Goal: Task Accomplishment & Management: Complete application form

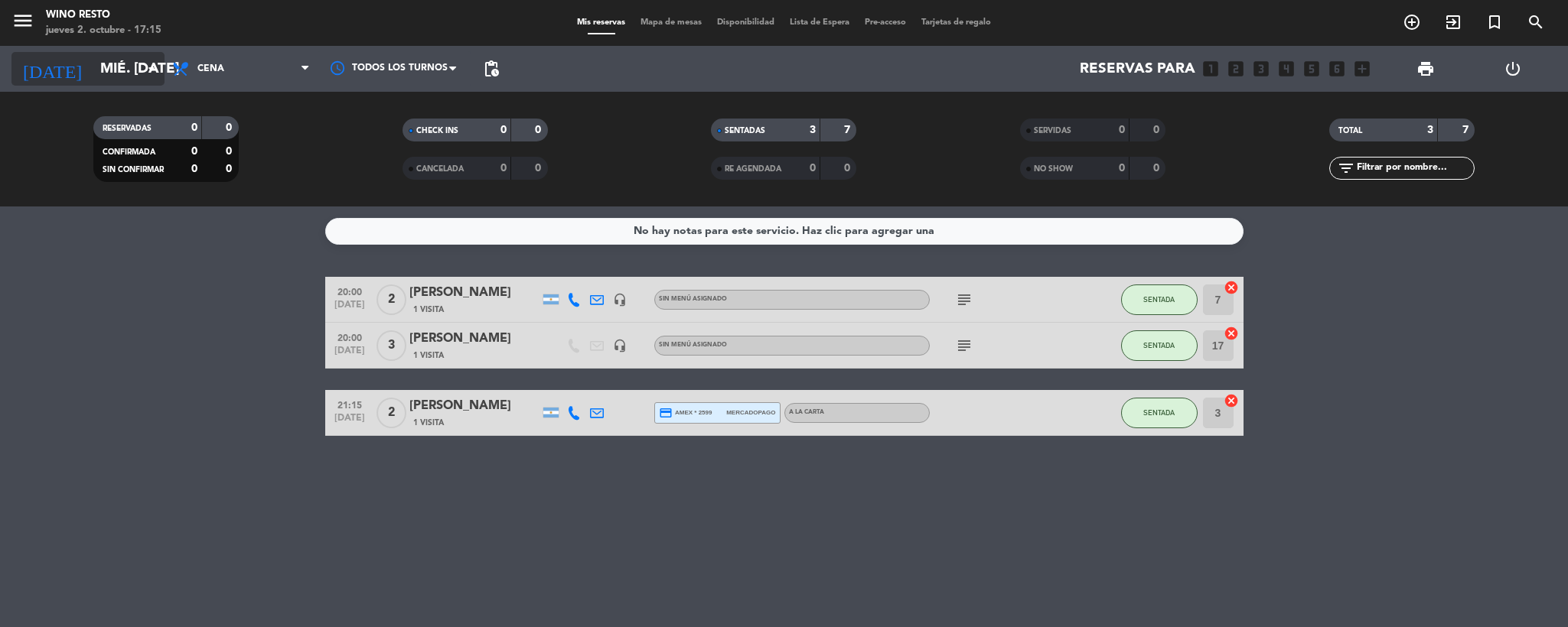
click at [132, 60] on input "mié. [DATE]" at bounding box center [184, 68] width 184 height 32
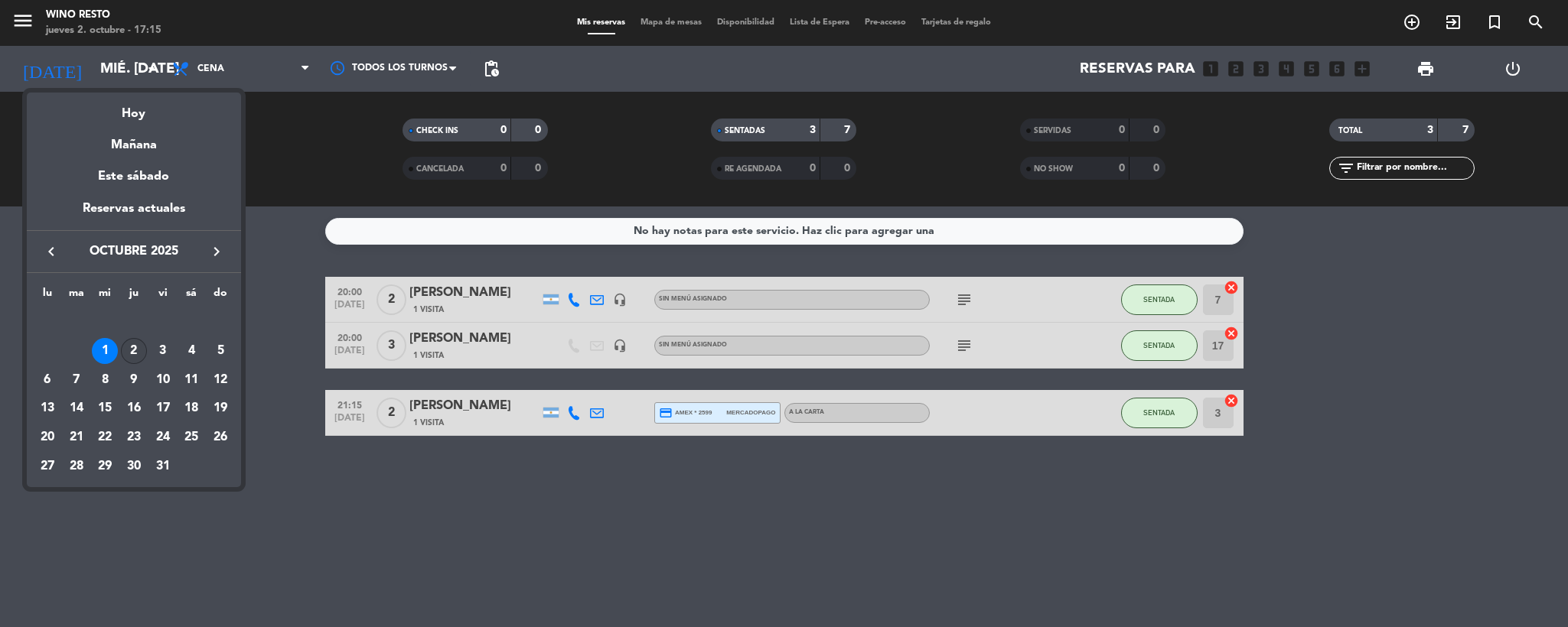
click at [130, 349] on div "2" at bounding box center [134, 351] width 26 height 26
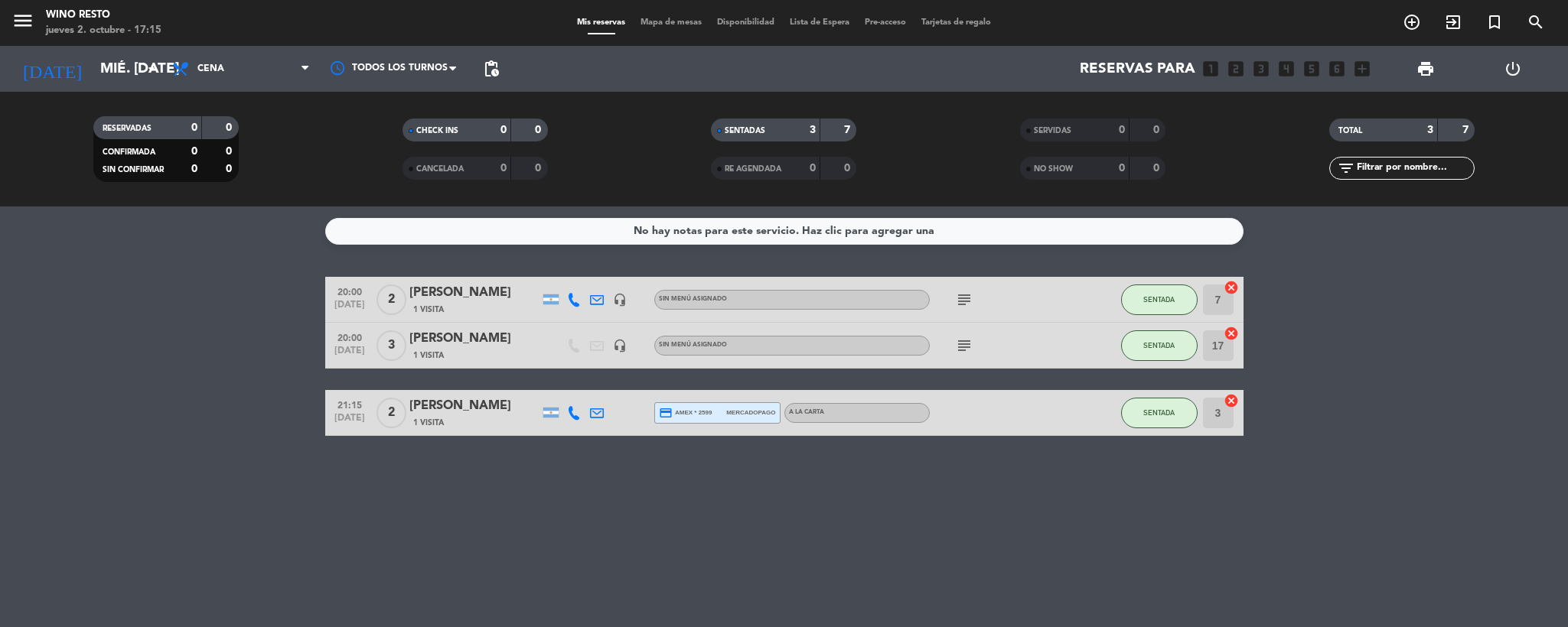
type input "[DEMOGRAPHIC_DATA] [DATE]"
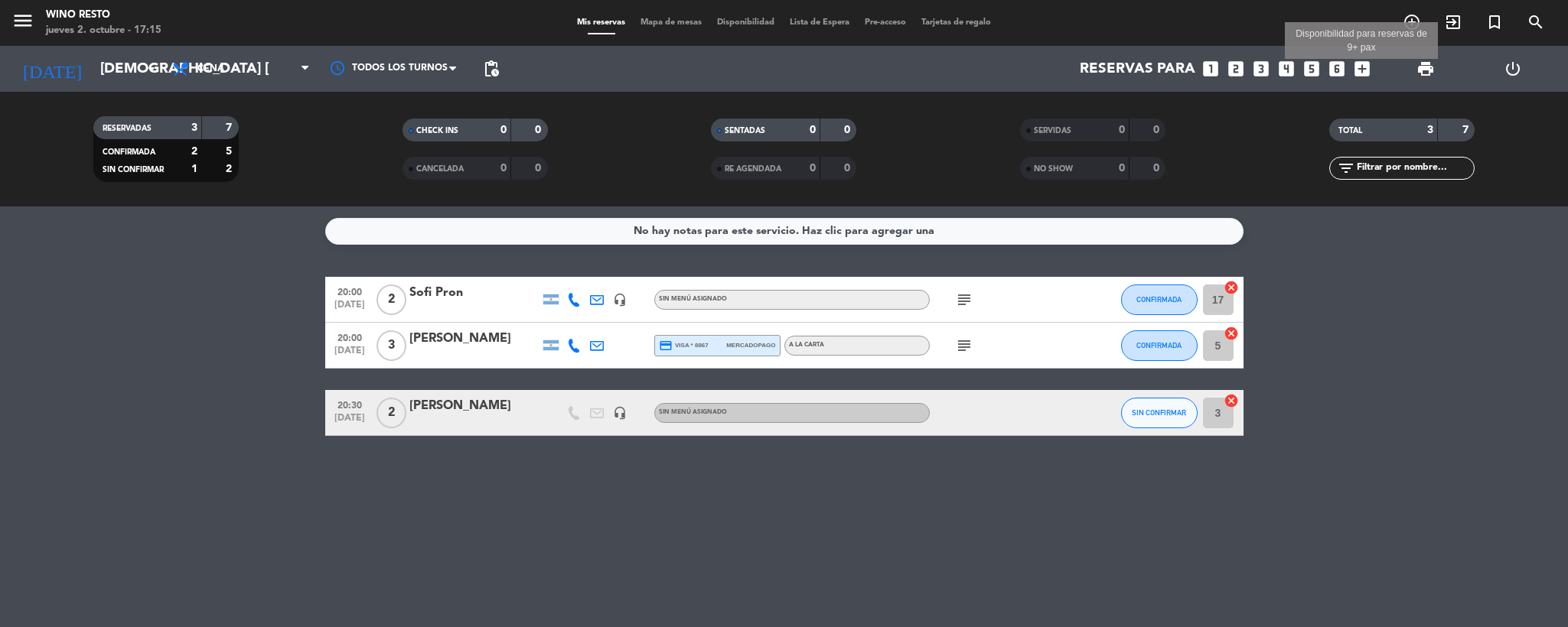
click at [1359, 65] on icon "add_box" at bounding box center [1362, 68] width 20 height 20
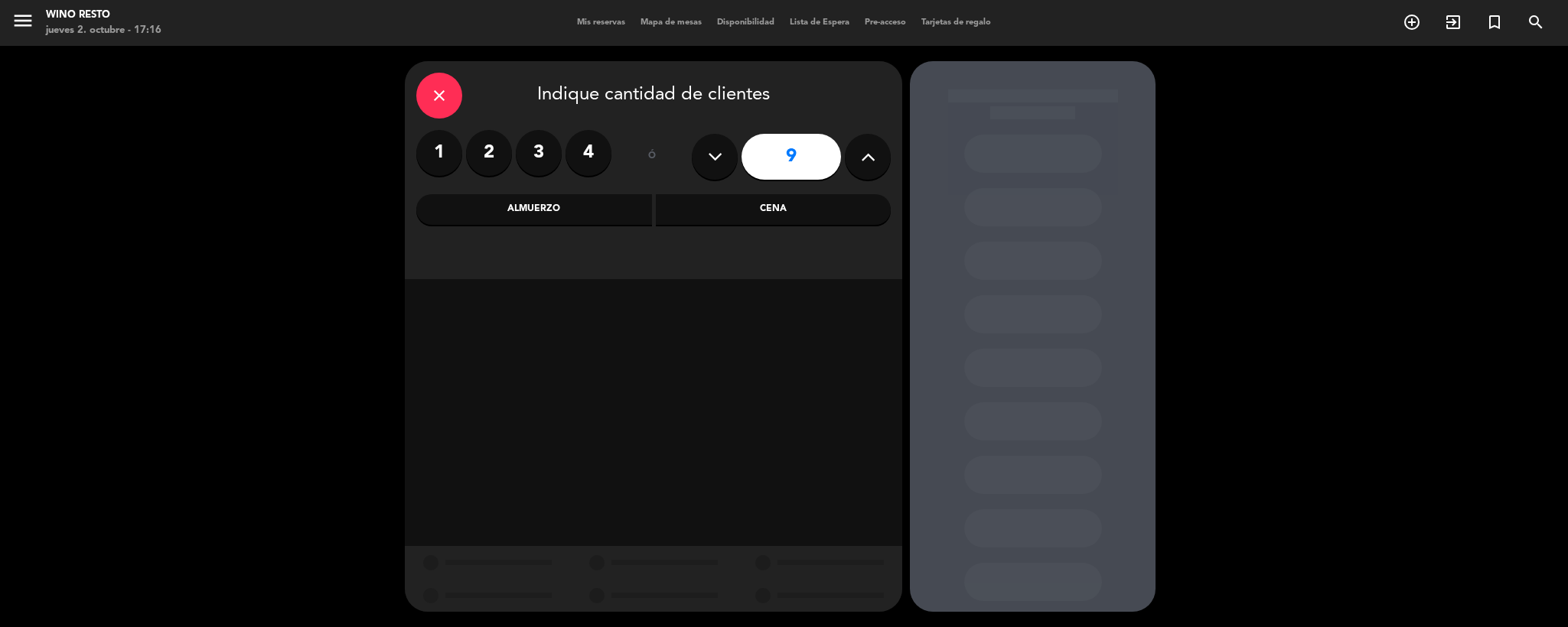
click at [861, 154] on icon at bounding box center [867, 157] width 15 height 23
type input "10"
click at [731, 197] on div "Cena" at bounding box center [774, 209] width 236 height 30
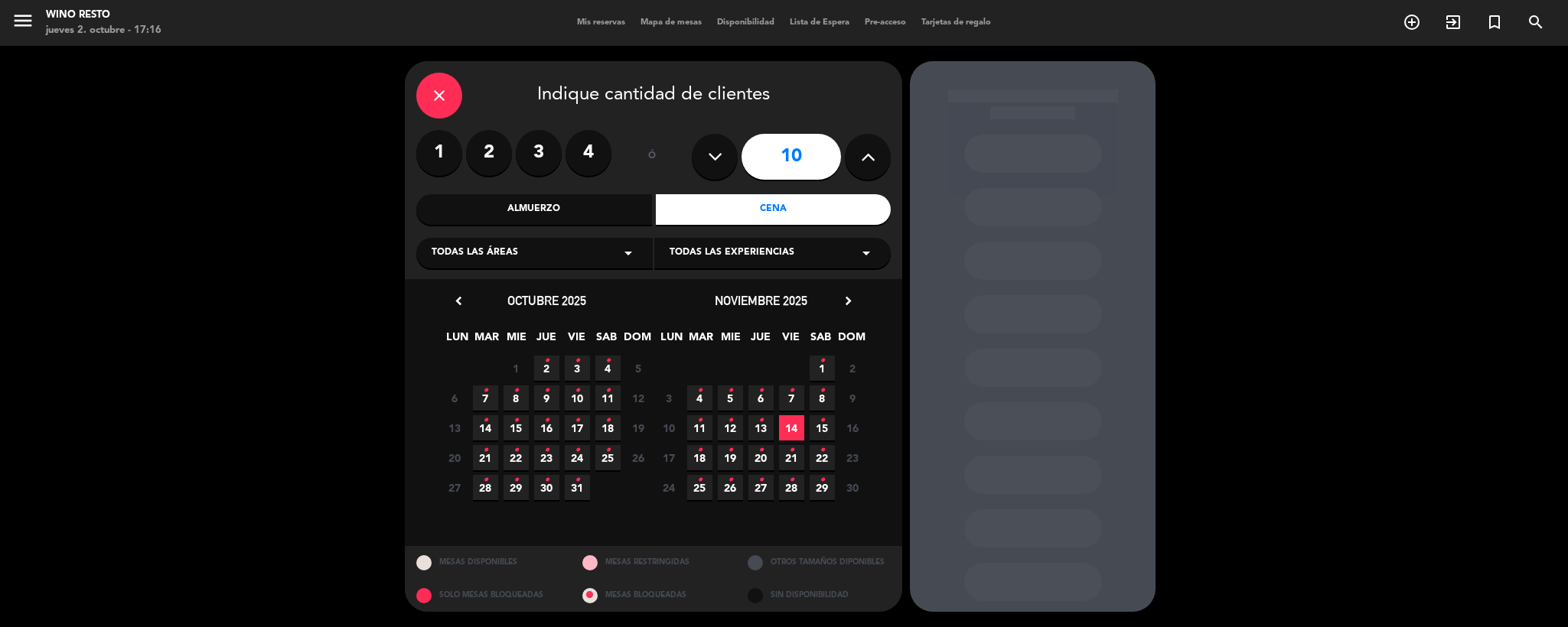
click at [544, 364] on icon "•" at bounding box center [546, 361] width 5 height 24
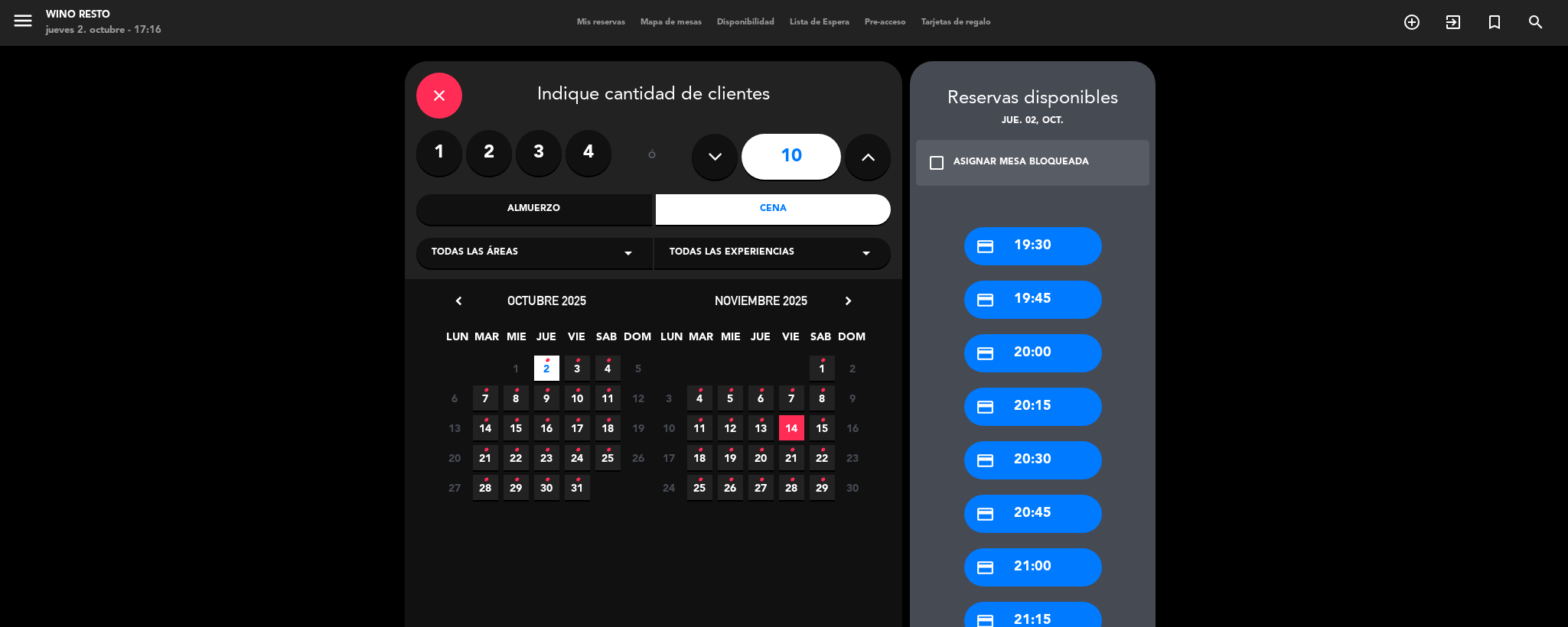
click at [1043, 446] on div "credit_card 20:30" at bounding box center [1032, 460] width 138 height 38
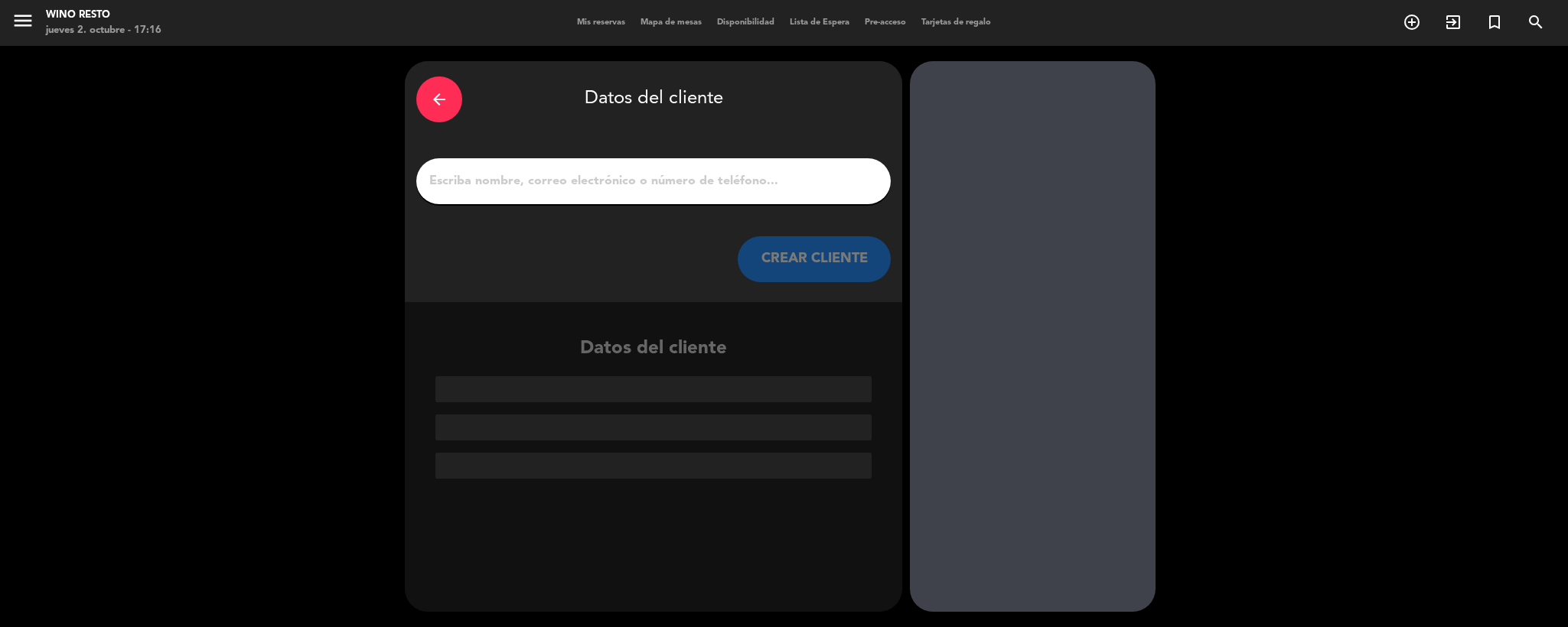
click at [633, 173] on input "1" at bounding box center [653, 181] width 452 height 21
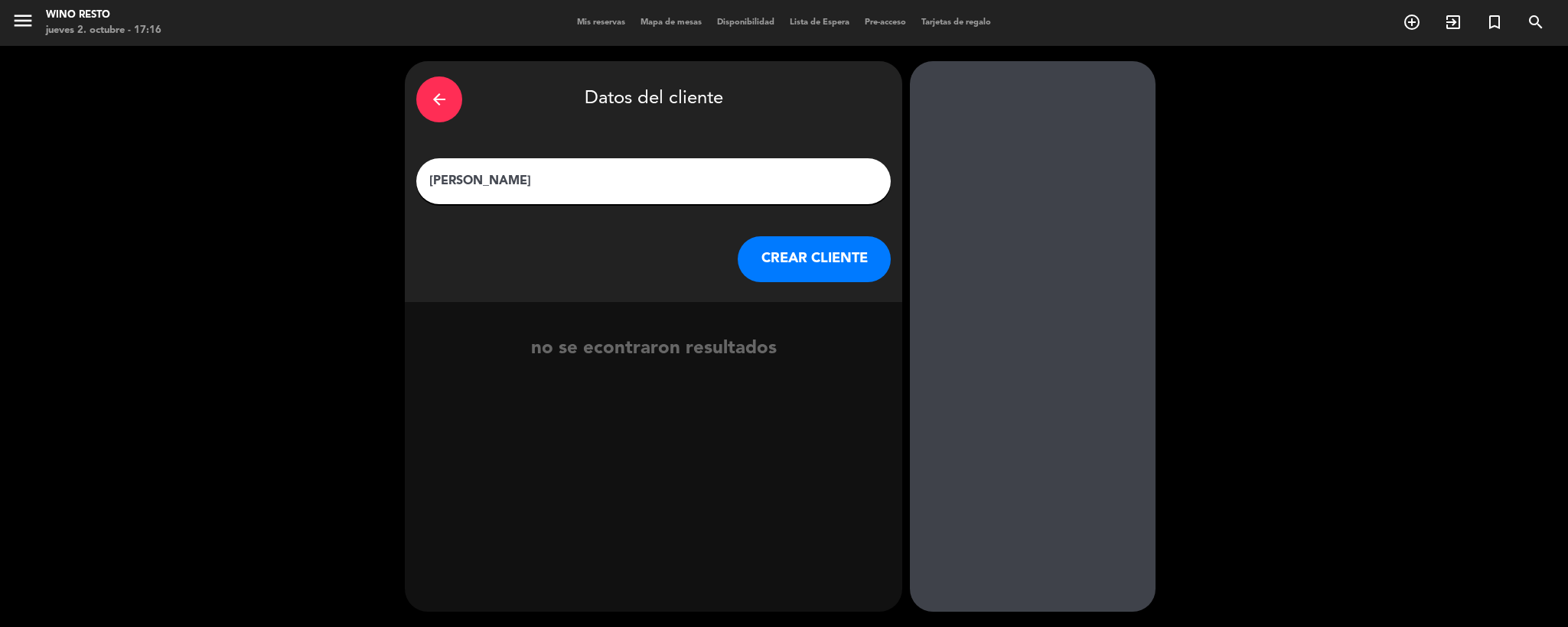
type input "[PERSON_NAME]"
click at [772, 271] on button "CREAR CLIENTE" at bounding box center [814, 258] width 153 height 46
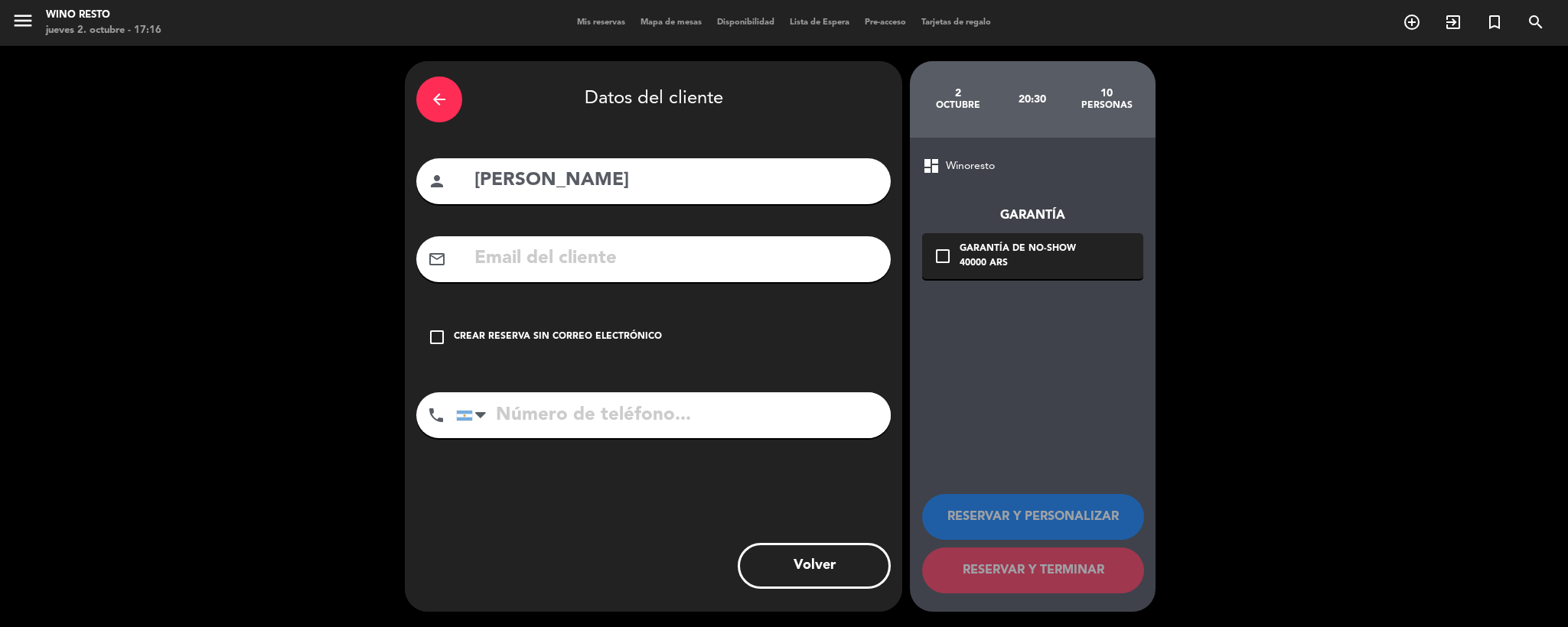
click at [563, 335] on div "Crear reserva sin correo electrónico" at bounding box center [557, 337] width 208 height 16
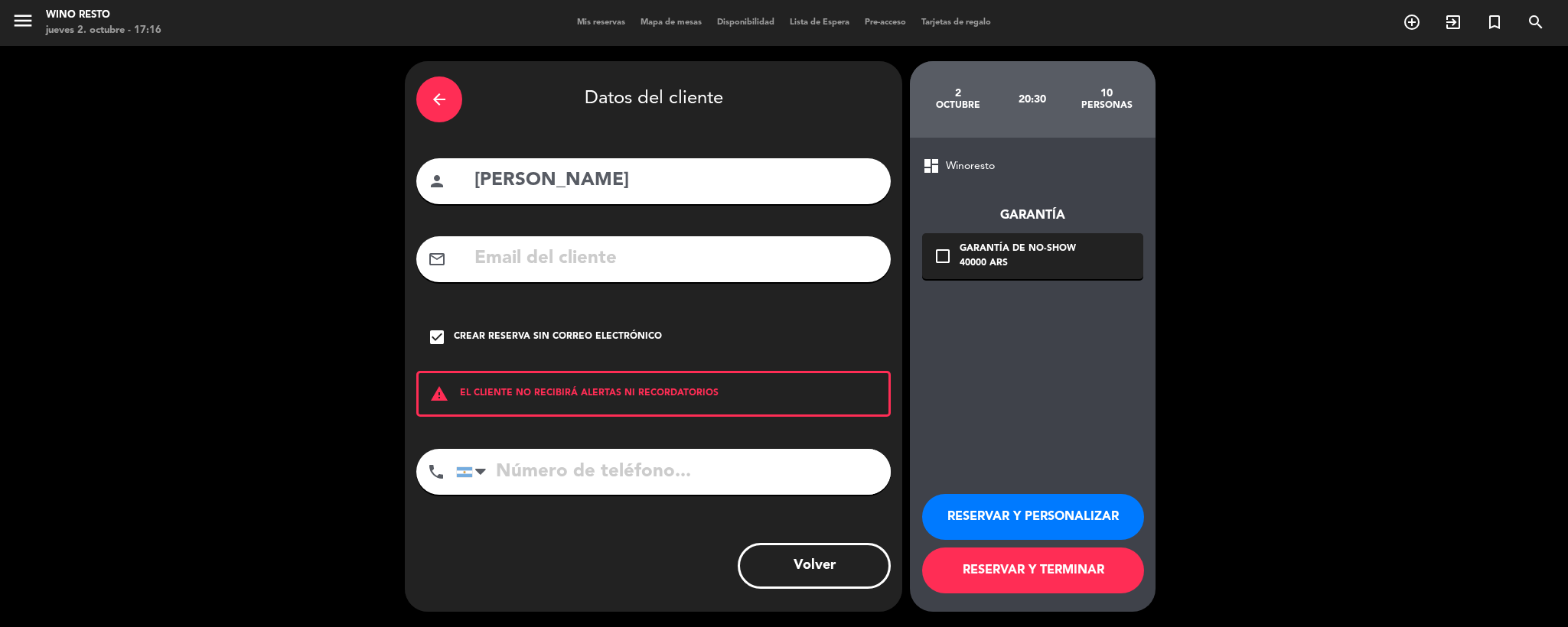
click at [1022, 569] on button "RESERVAR Y TERMINAR" at bounding box center [1032, 570] width 221 height 46
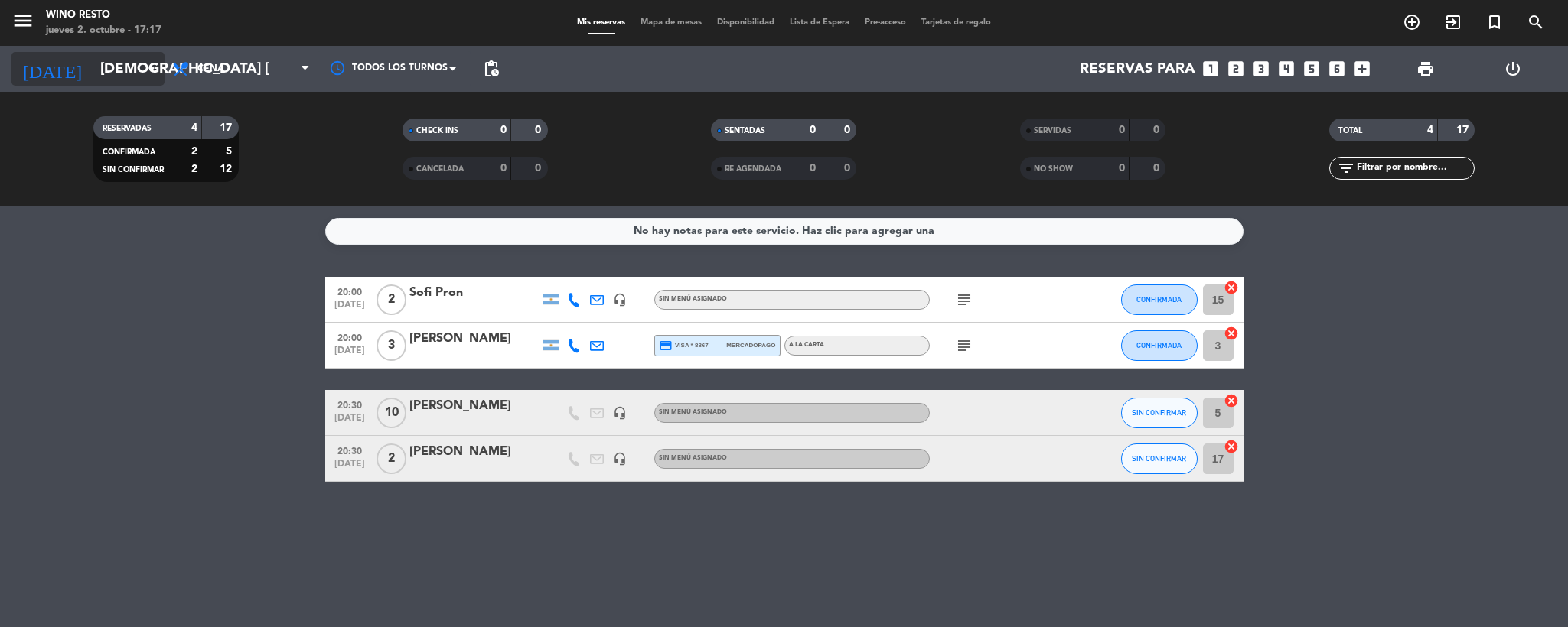
click at [144, 66] on icon "arrow_drop_down" at bounding box center [151, 68] width 19 height 19
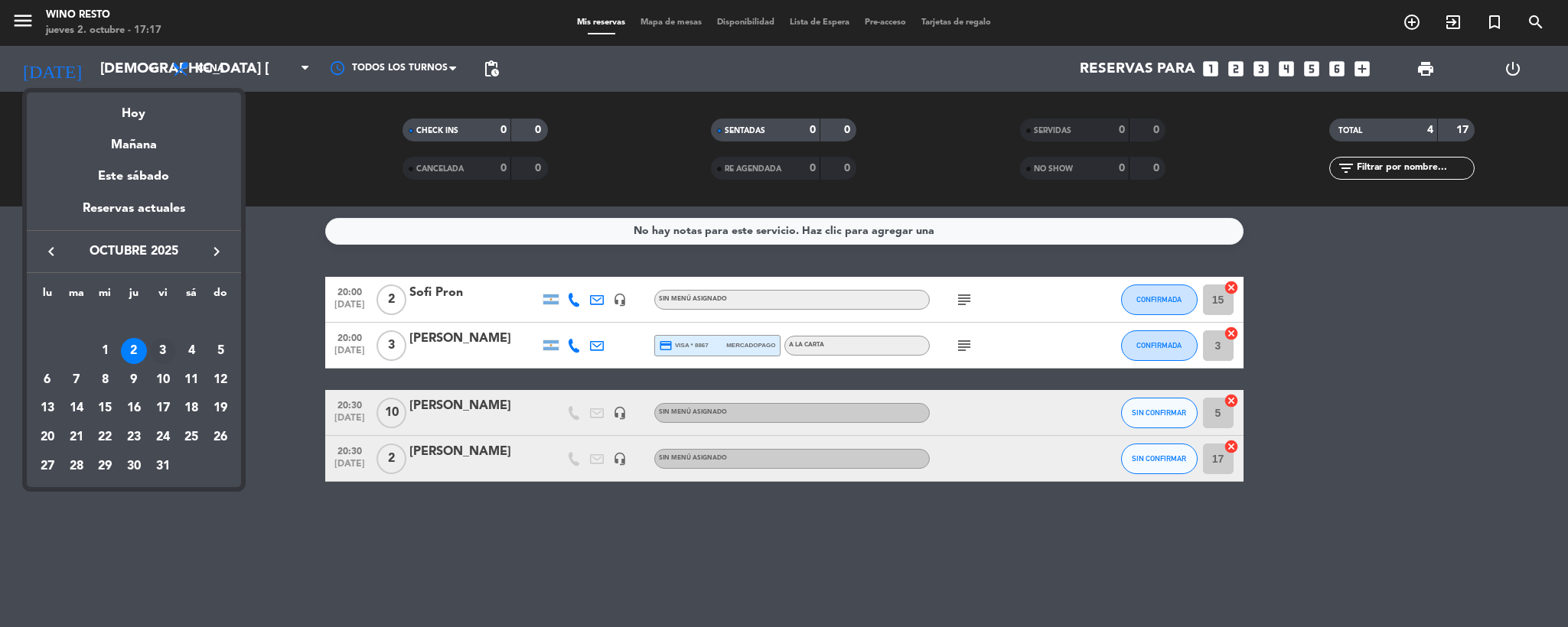
click at [165, 354] on div "3" at bounding box center [163, 351] width 26 height 26
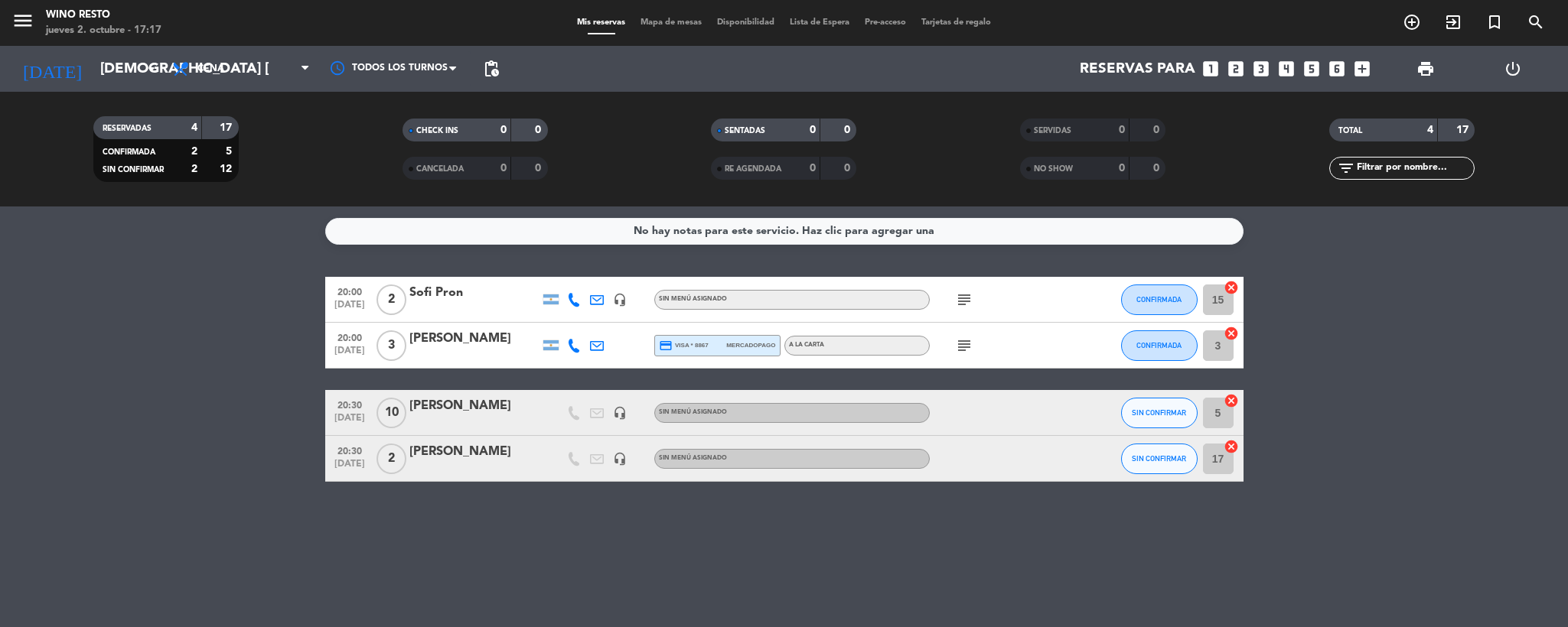
type input "vie. [DATE]"
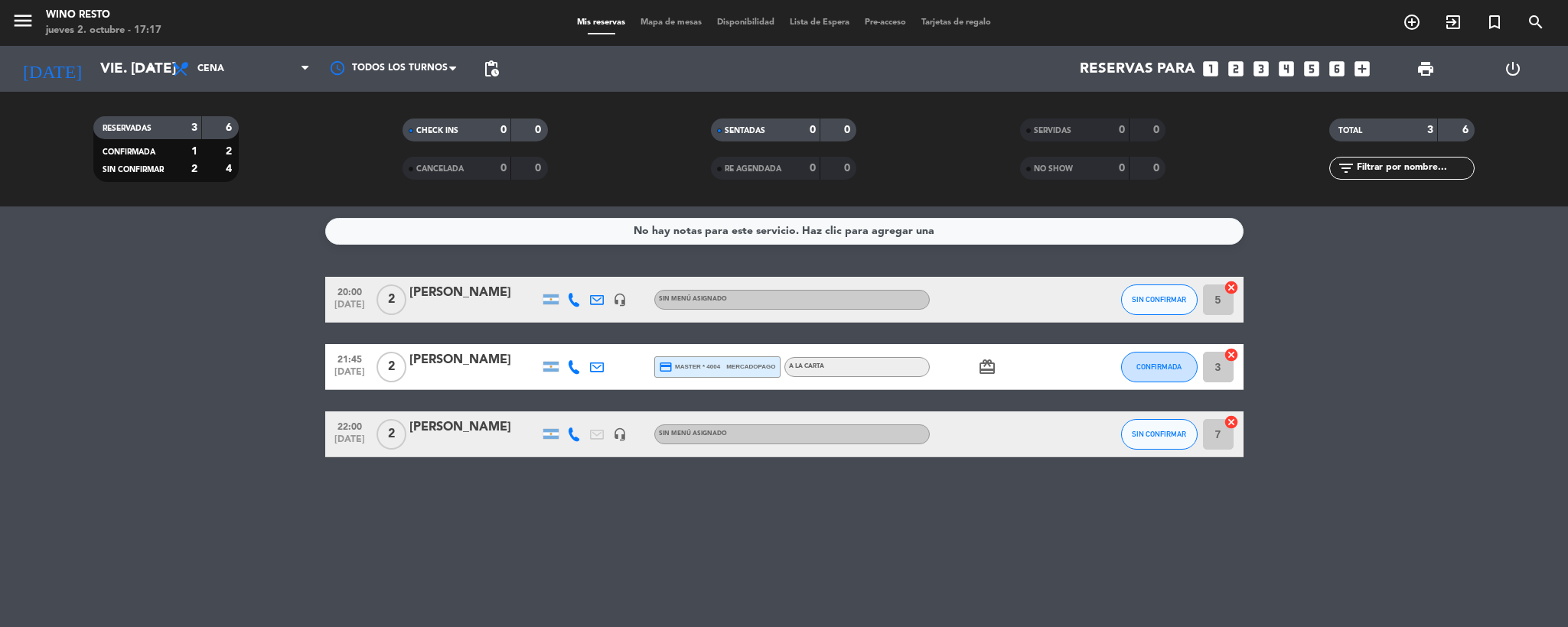
click at [1240, 69] on icon "looks_two" at bounding box center [1236, 68] width 20 height 20
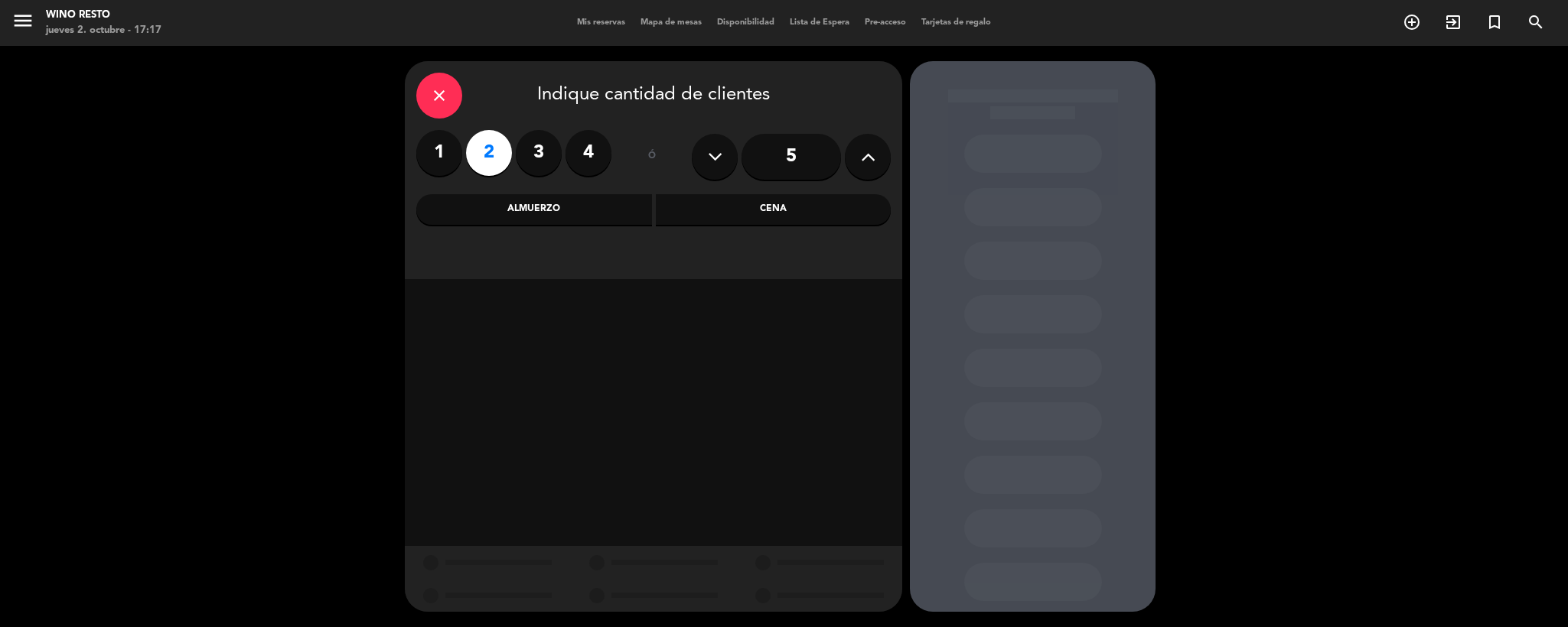
click at [701, 210] on div "Cena" at bounding box center [774, 209] width 236 height 30
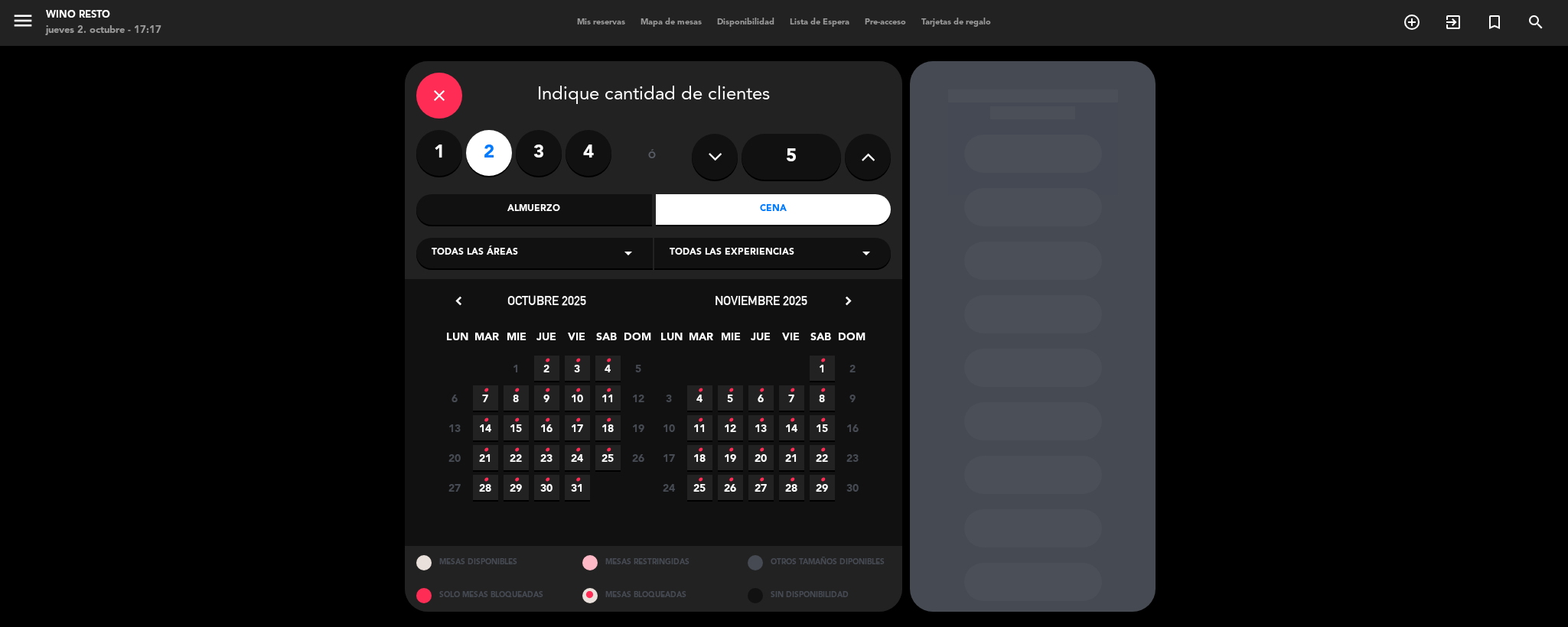
click at [575, 364] on icon "•" at bounding box center [577, 361] width 5 height 24
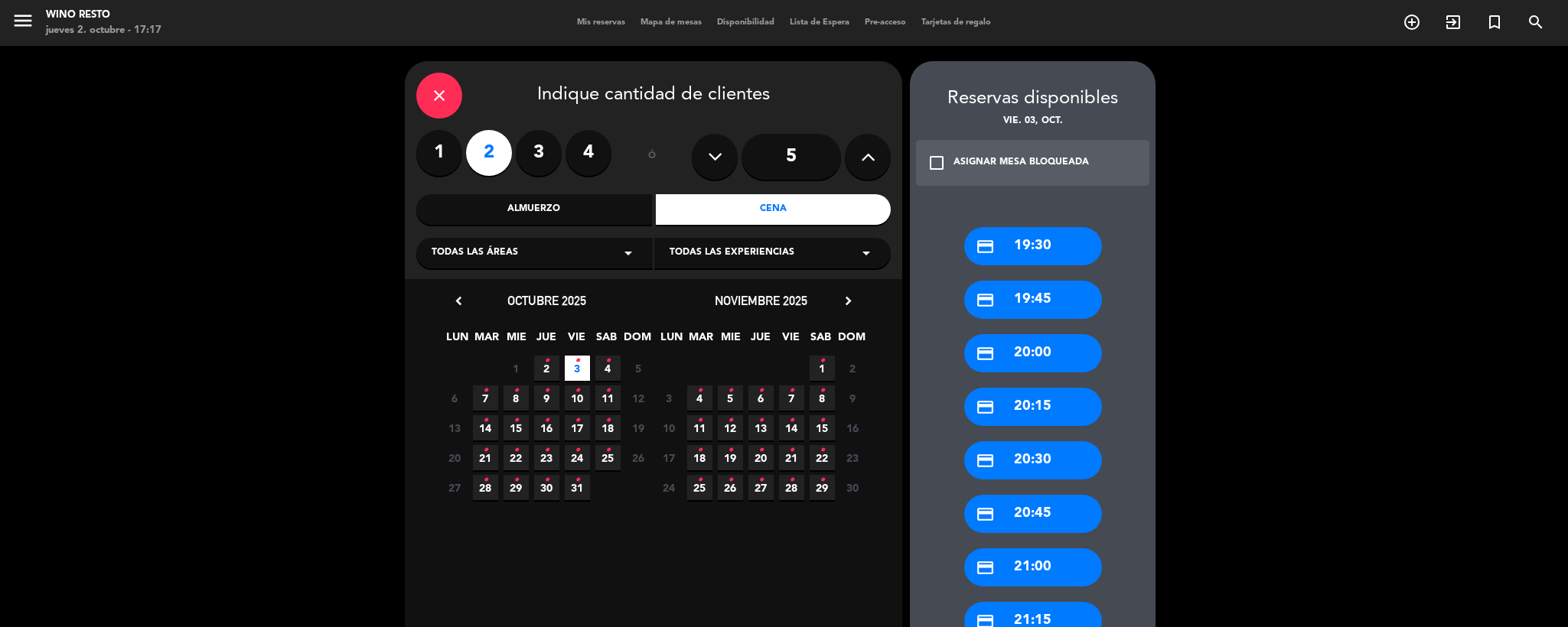
click at [1055, 347] on div "credit_card 20:00" at bounding box center [1032, 353] width 138 height 38
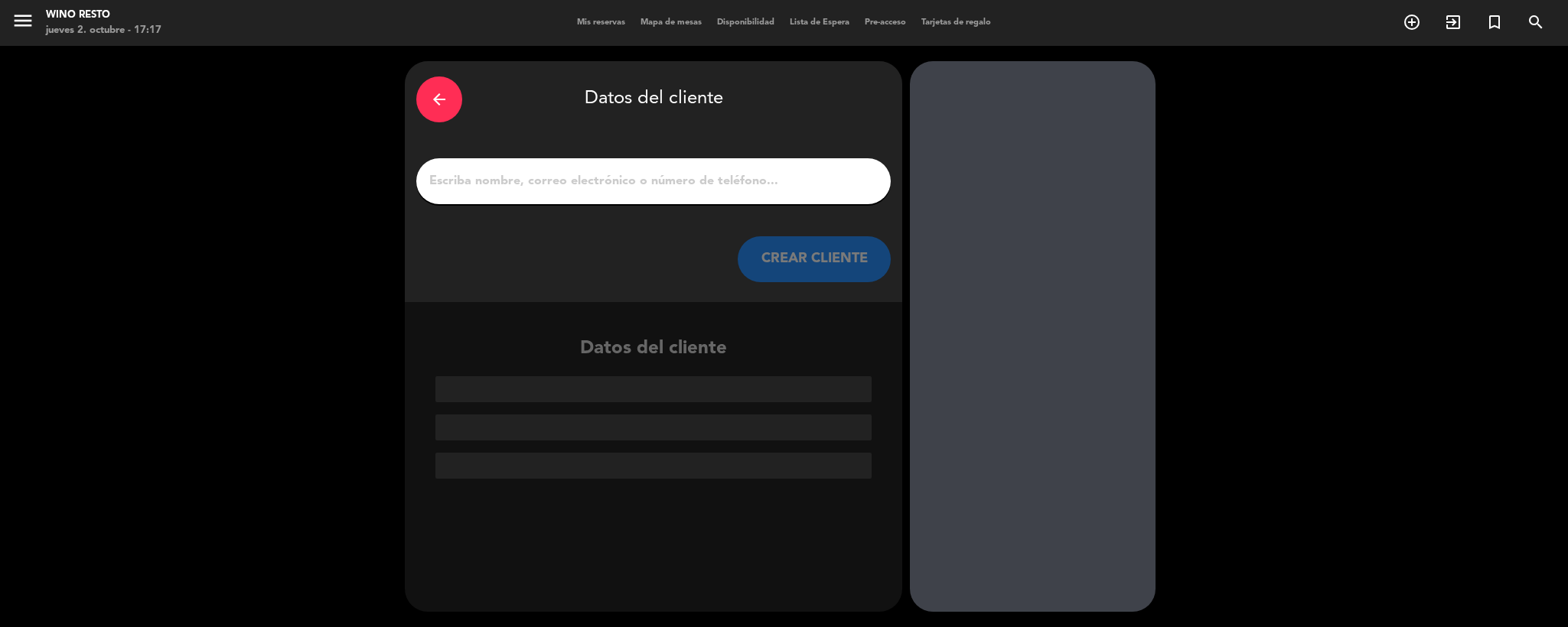
click at [611, 183] on input "1" at bounding box center [653, 181] width 452 height 21
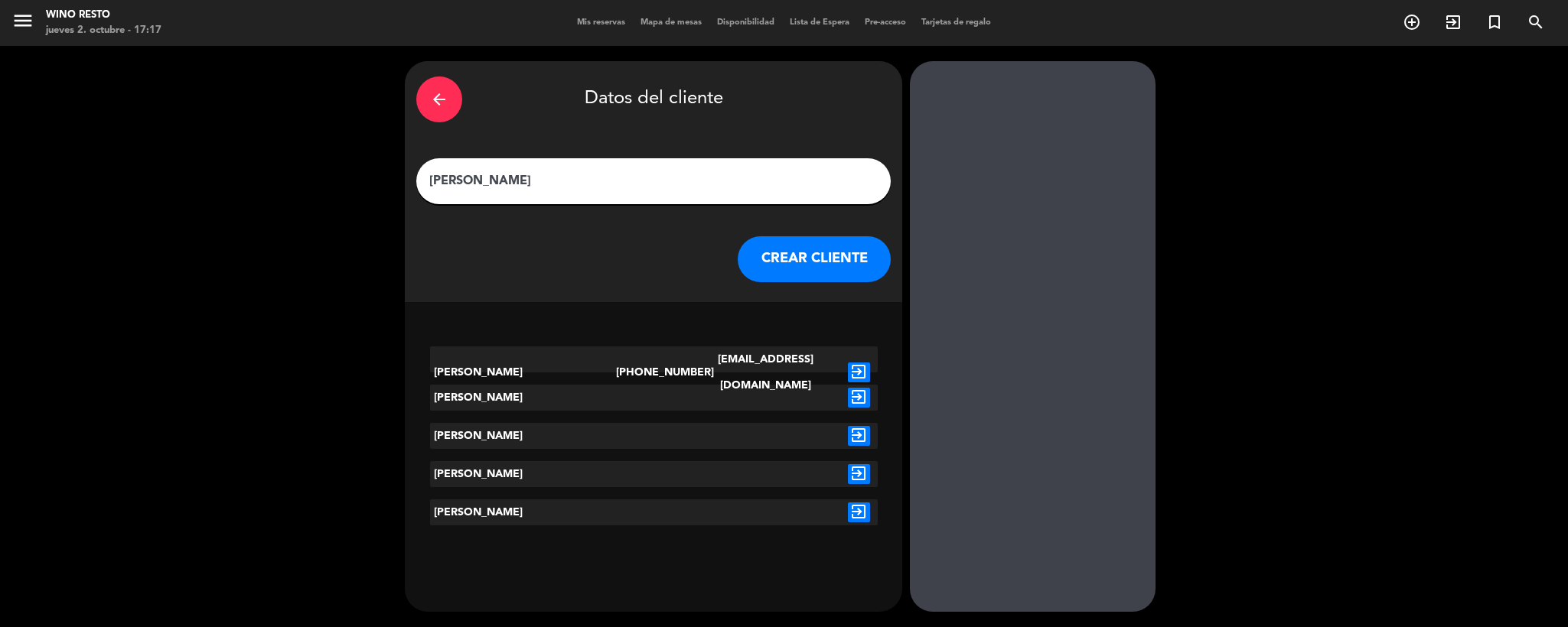
type input "[PERSON_NAME]"
click at [862, 473] on icon "exit_to_app" at bounding box center [859, 474] width 22 height 20
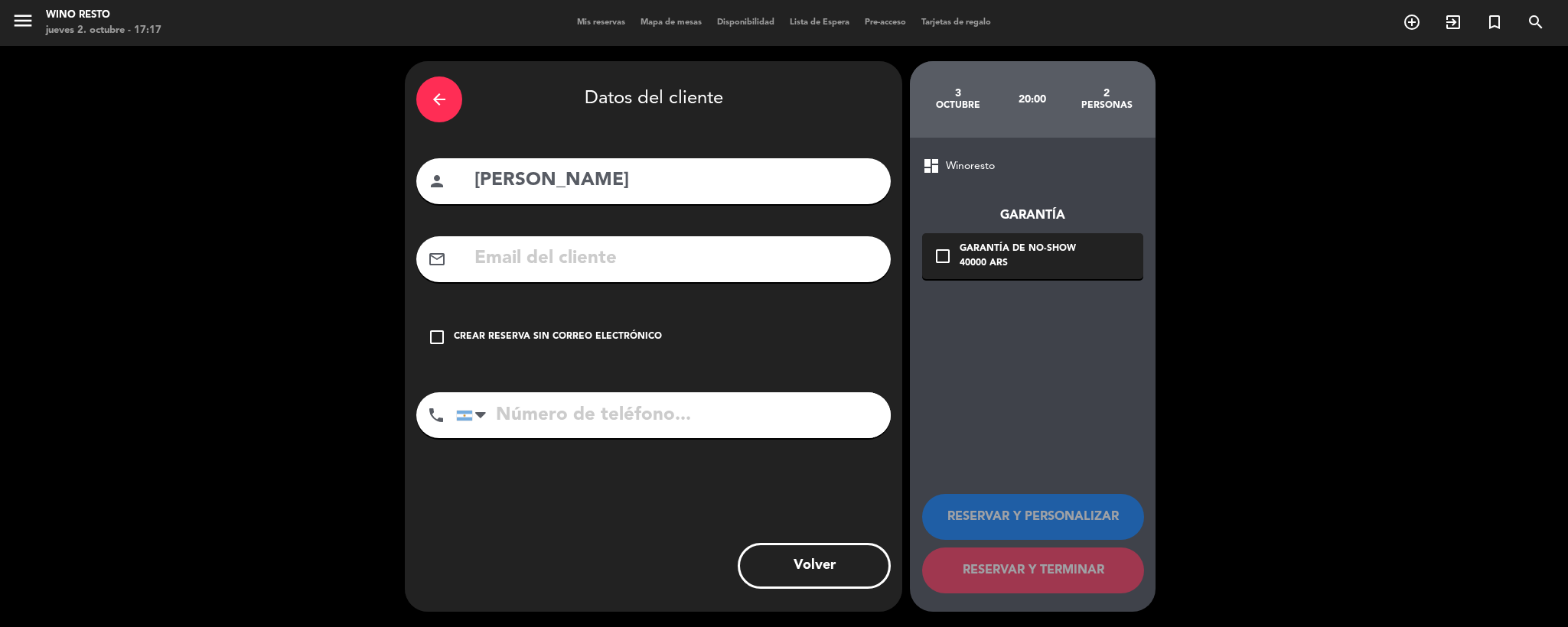
click at [612, 335] on div "Crear reserva sin correo electrónico" at bounding box center [557, 337] width 208 height 16
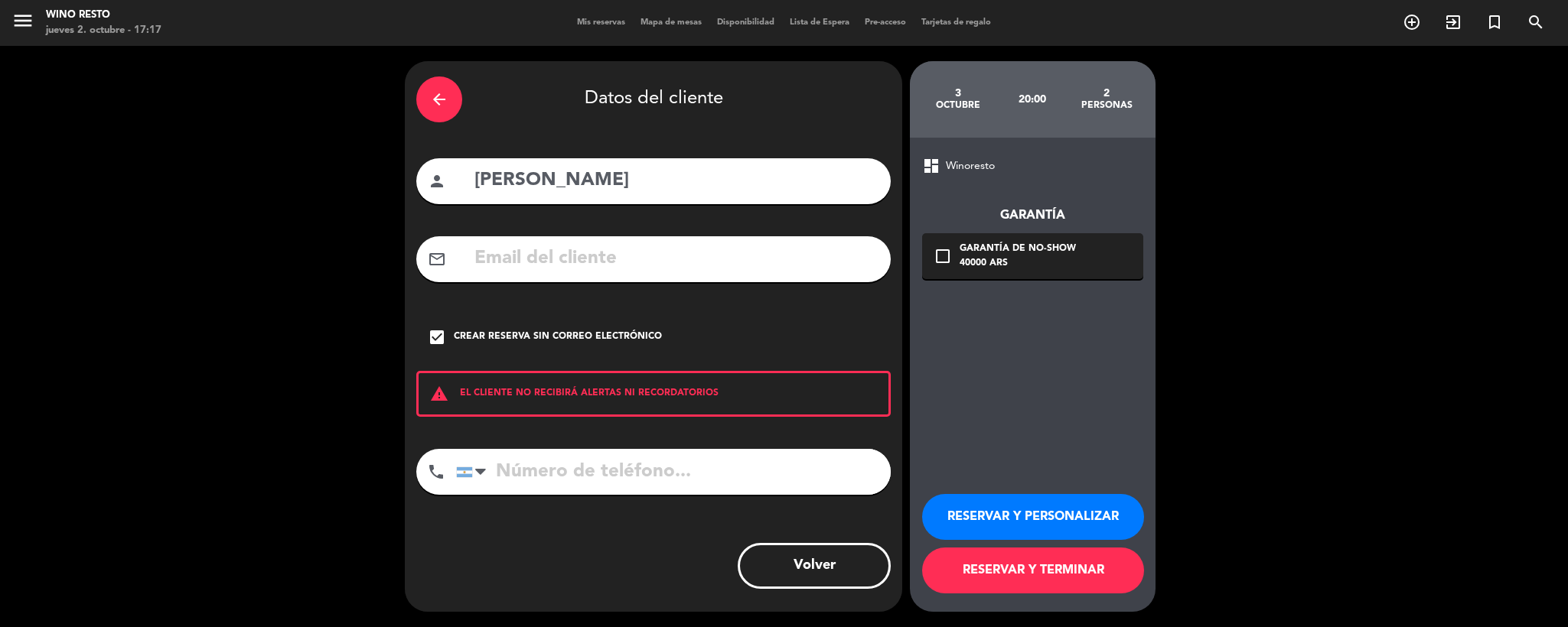
click at [995, 574] on button "RESERVAR Y TERMINAR" at bounding box center [1032, 570] width 221 height 46
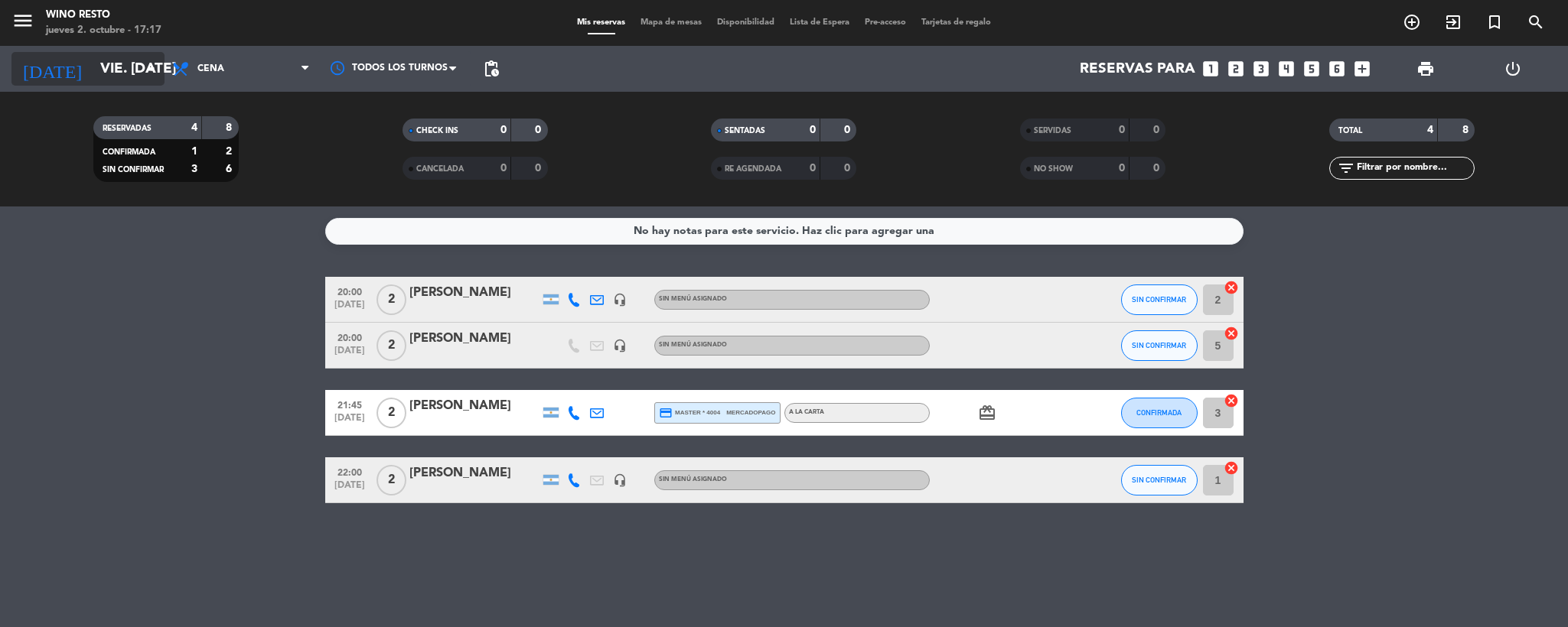
click at [127, 56] on input "vie. [DATE]" at bounding box center [184, 68] width 184 height 32
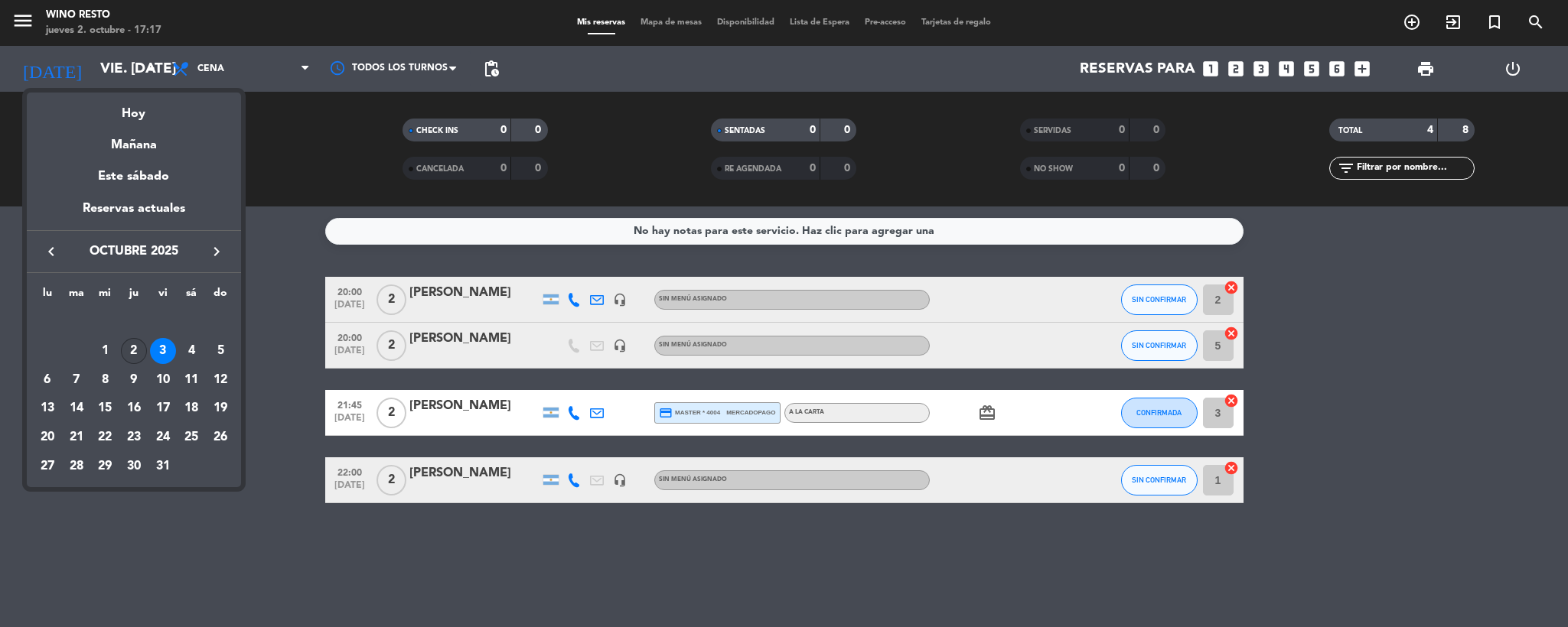
click at [129, 346] on div "2" at bounding box center [134, 351] width 26 height 26
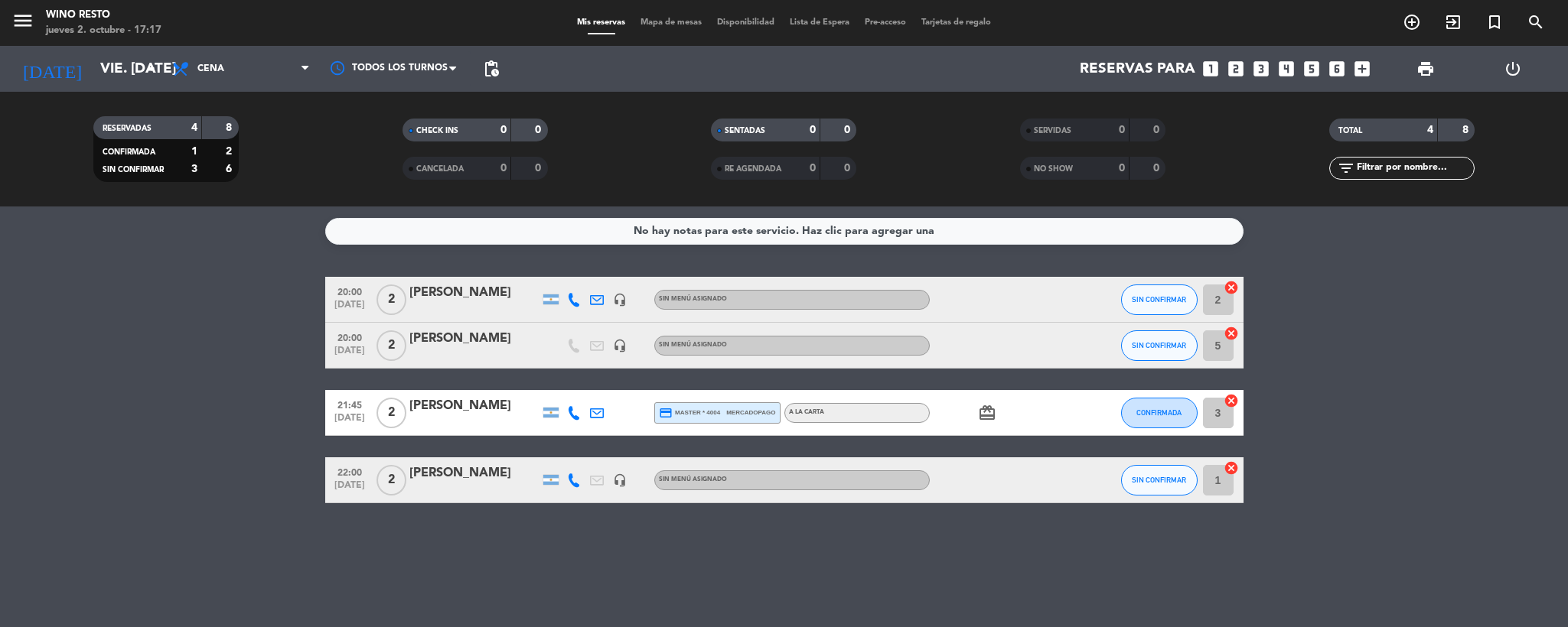
type input "[DEMOGRAPHIC_DATA] [DATE]"
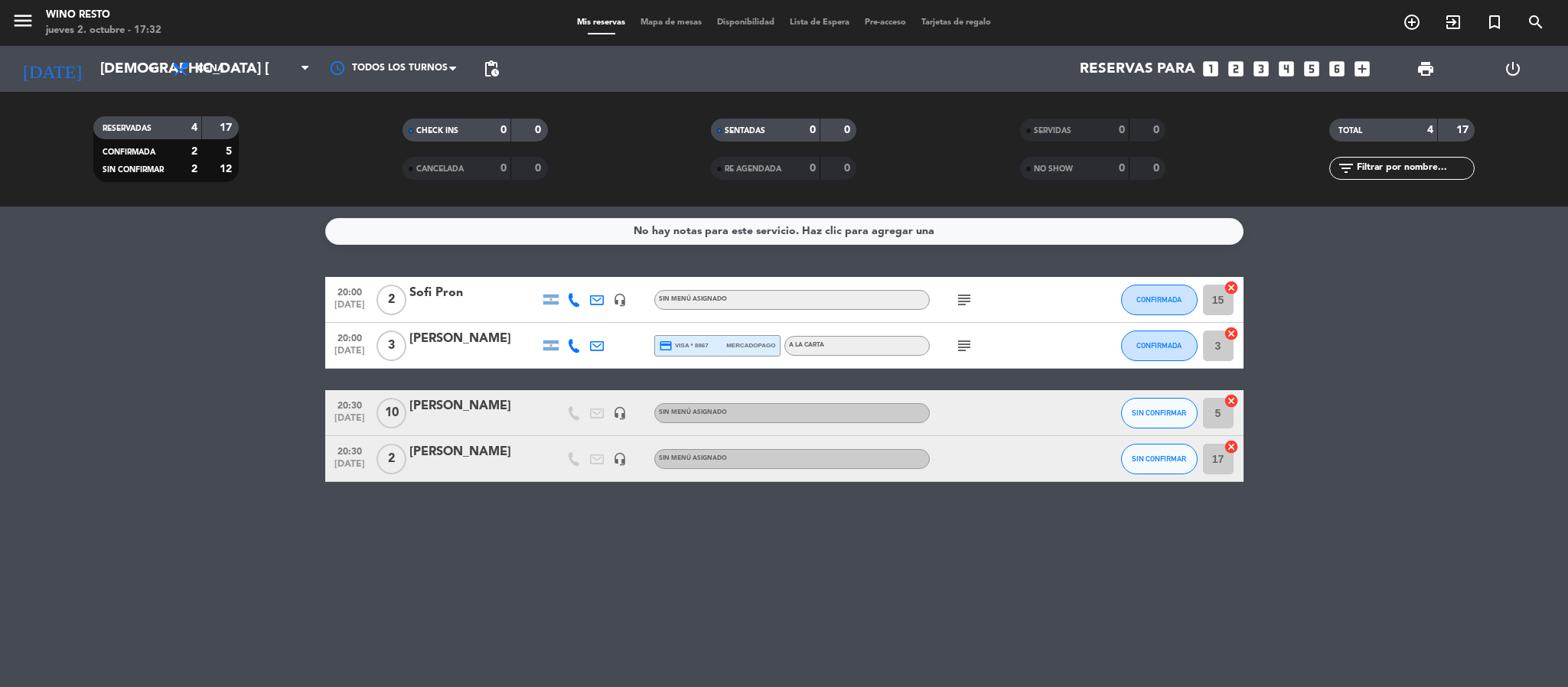
click at [1262, 71] on icon "looks_3" at bounding box center [1261, 68] width 20 height 20
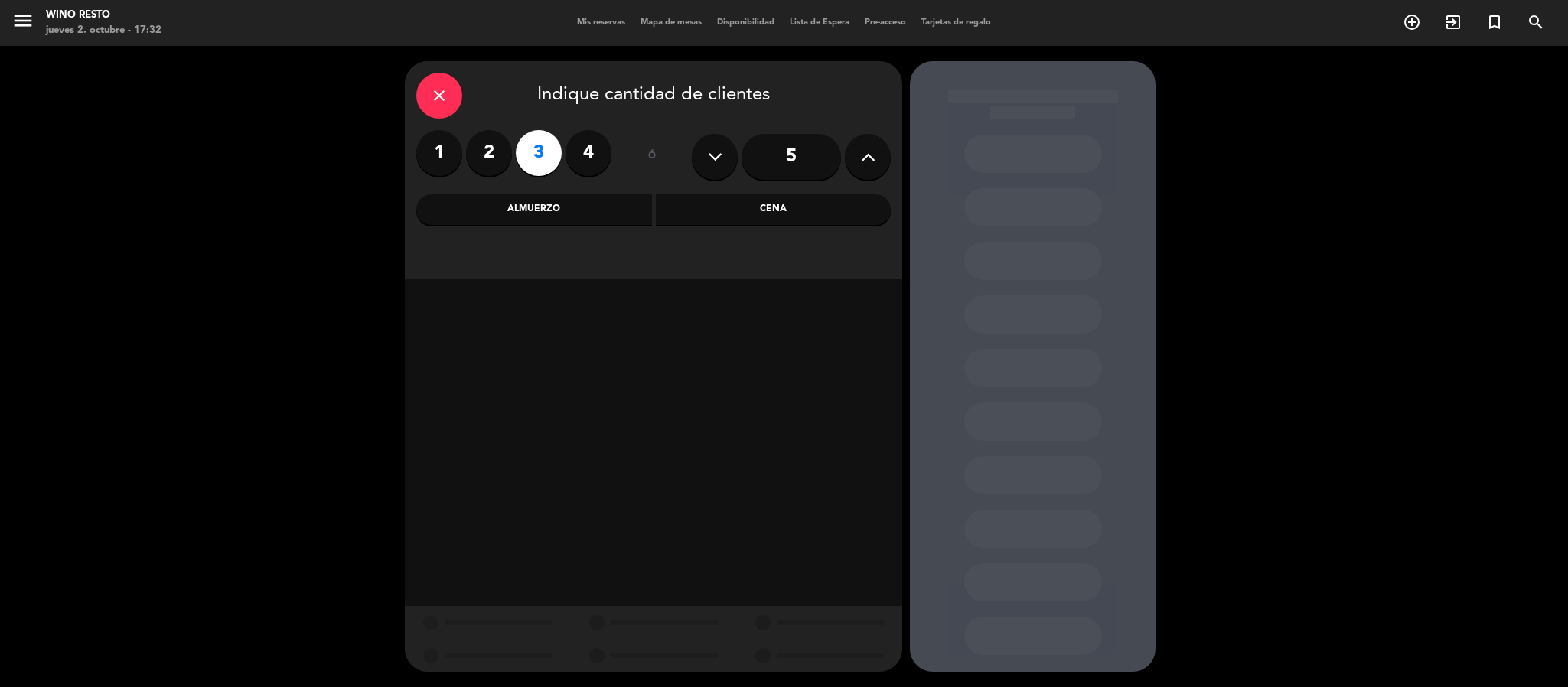
click at [711, 202] on div "Cena" at bounding box center [774, 209] width 236 height 30
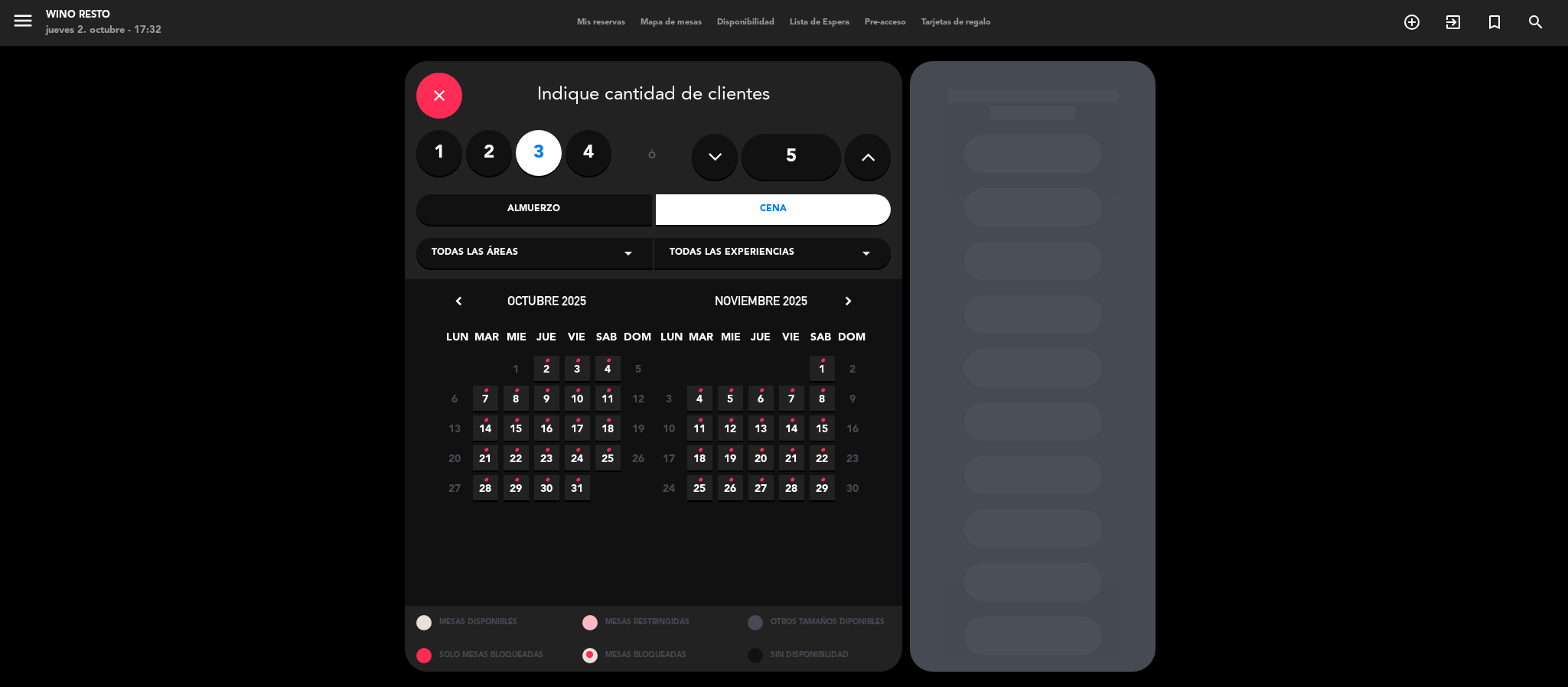
click at [546, 363] on icon "•" at bounding box center [546, 361] width 5 height 24
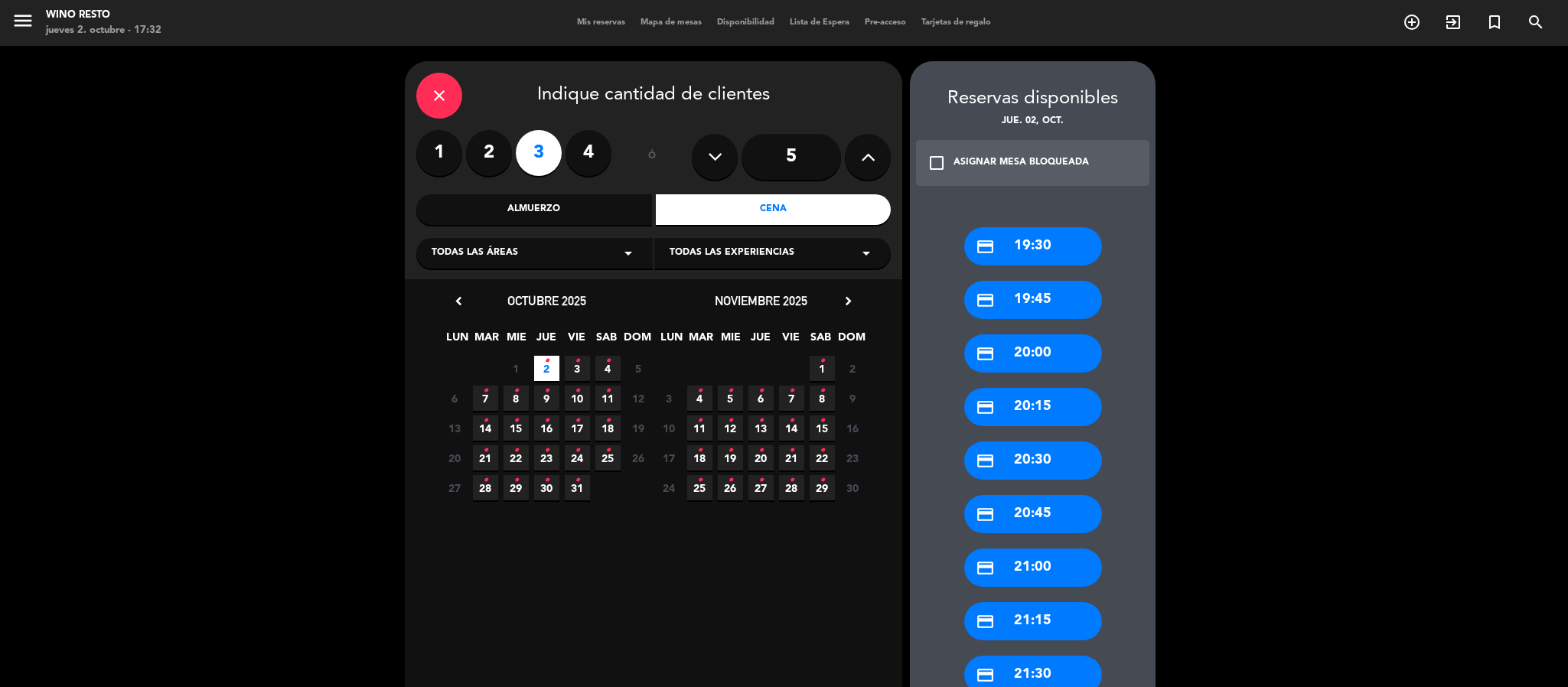
click at [1029, 450] on div "credit_card 20:30" at bounding box center [1032, 461] width 138 height 38
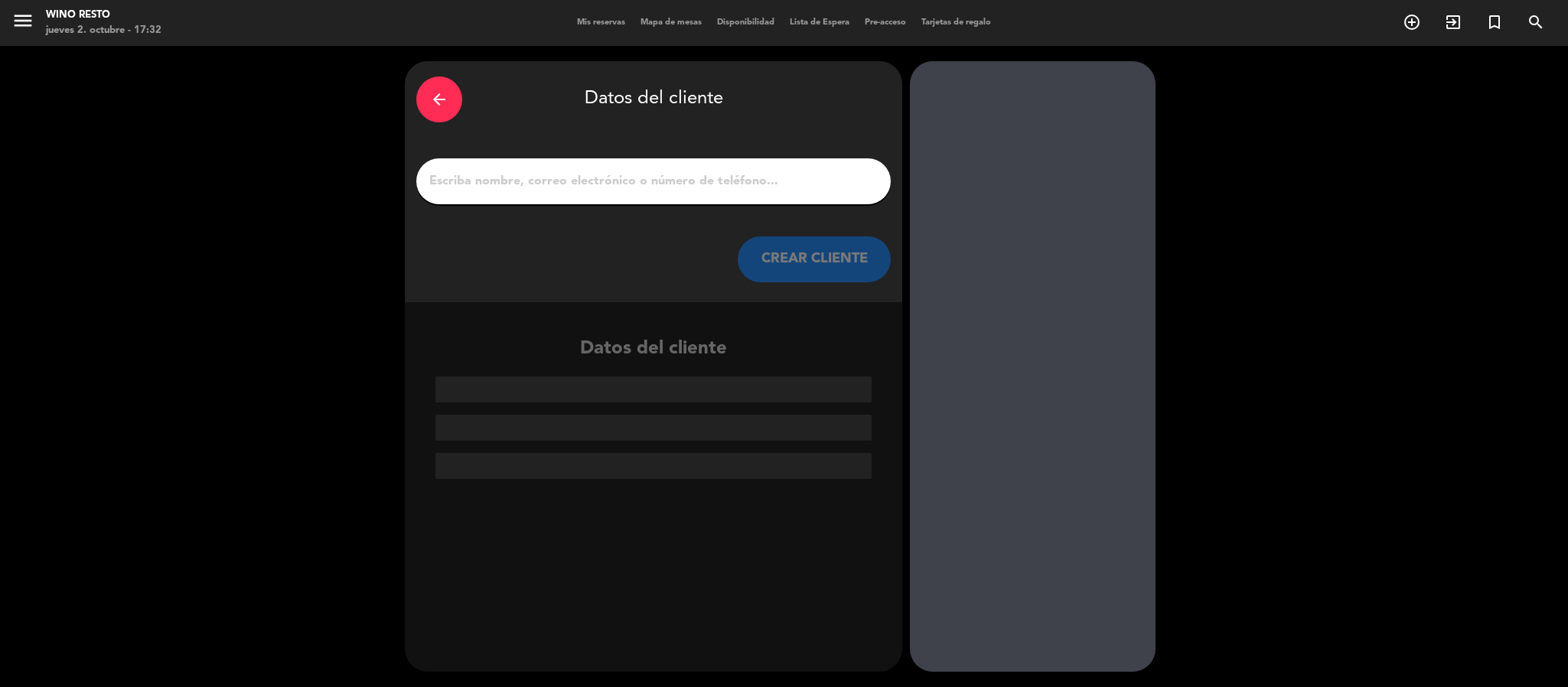
click at [691, 193] on div at bounding box center [654, 181] width 474 height 46
click at [677, 186] on input "1" at bounding box center [653, 182] width 452 height 21
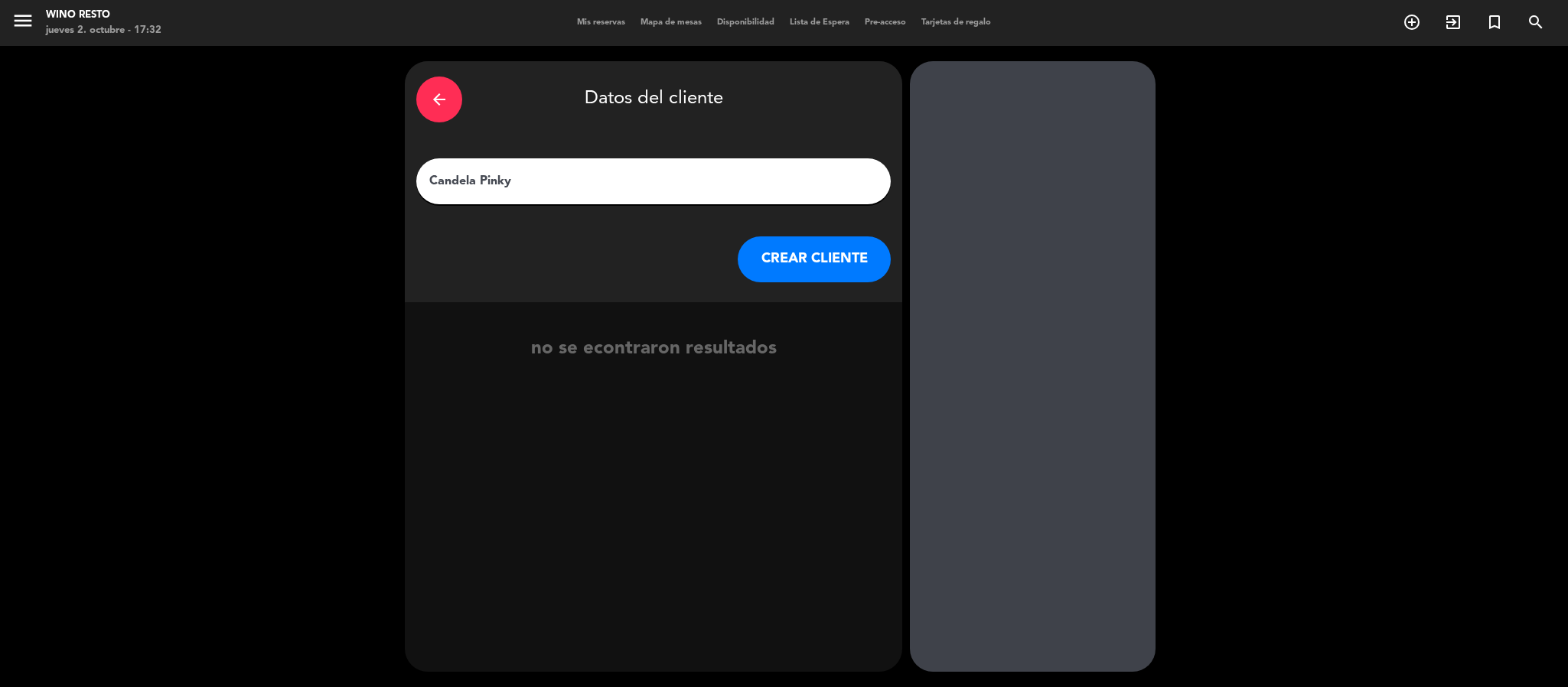
type input "Candela Pinky"
click at [802, 256] on button "CREAR CLIENTE" at bounding box center [814, 259] width 153 height 46
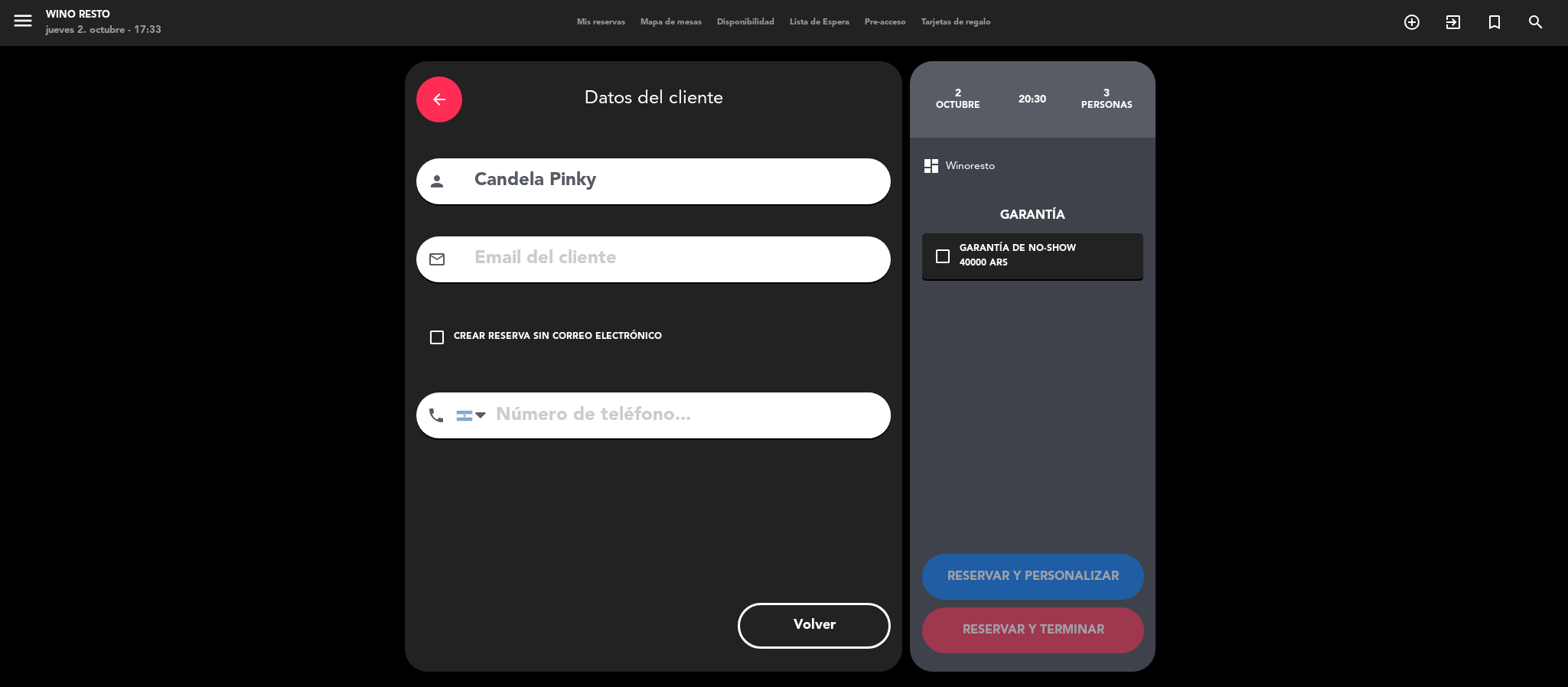
click at [641, 334] on div "Crear reserva sin correo electrónico" at bounding box center [557, 338] width 208 height 16
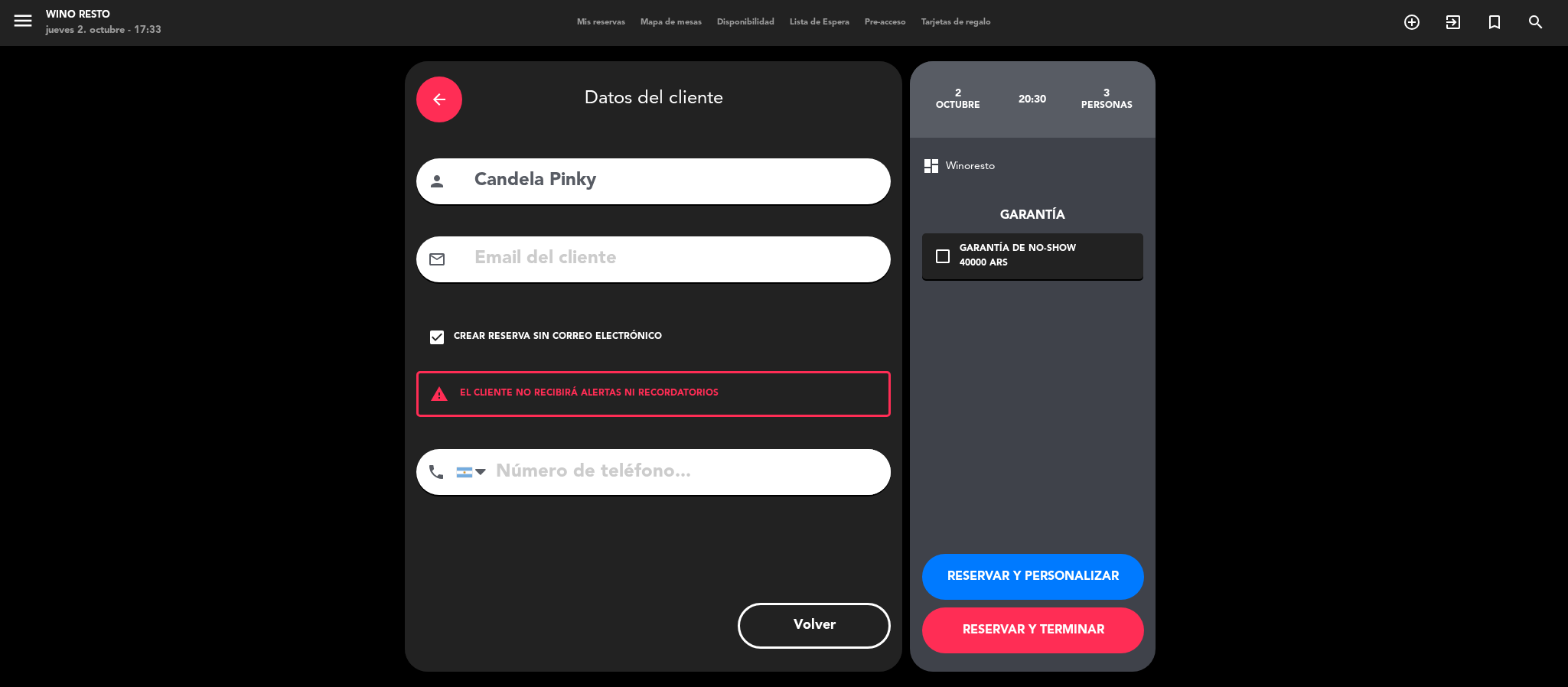
click at [1042, 626] on button "RESERVAR Y TERMINAR" at bounding box center [1032, 630] width 221 height 46
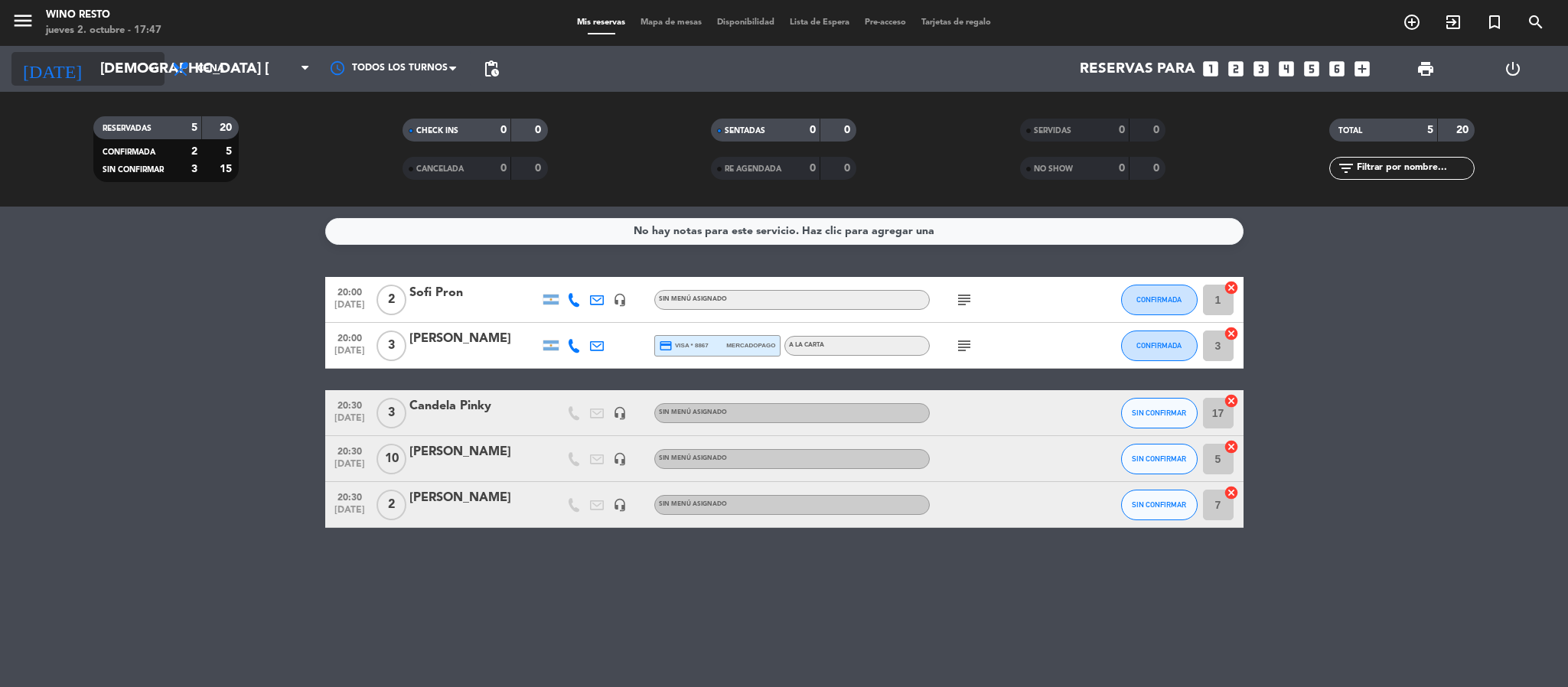
click at [152, 74] on icon "arrow_drop_down" at bounding box center [151, 68] width 19 height 19
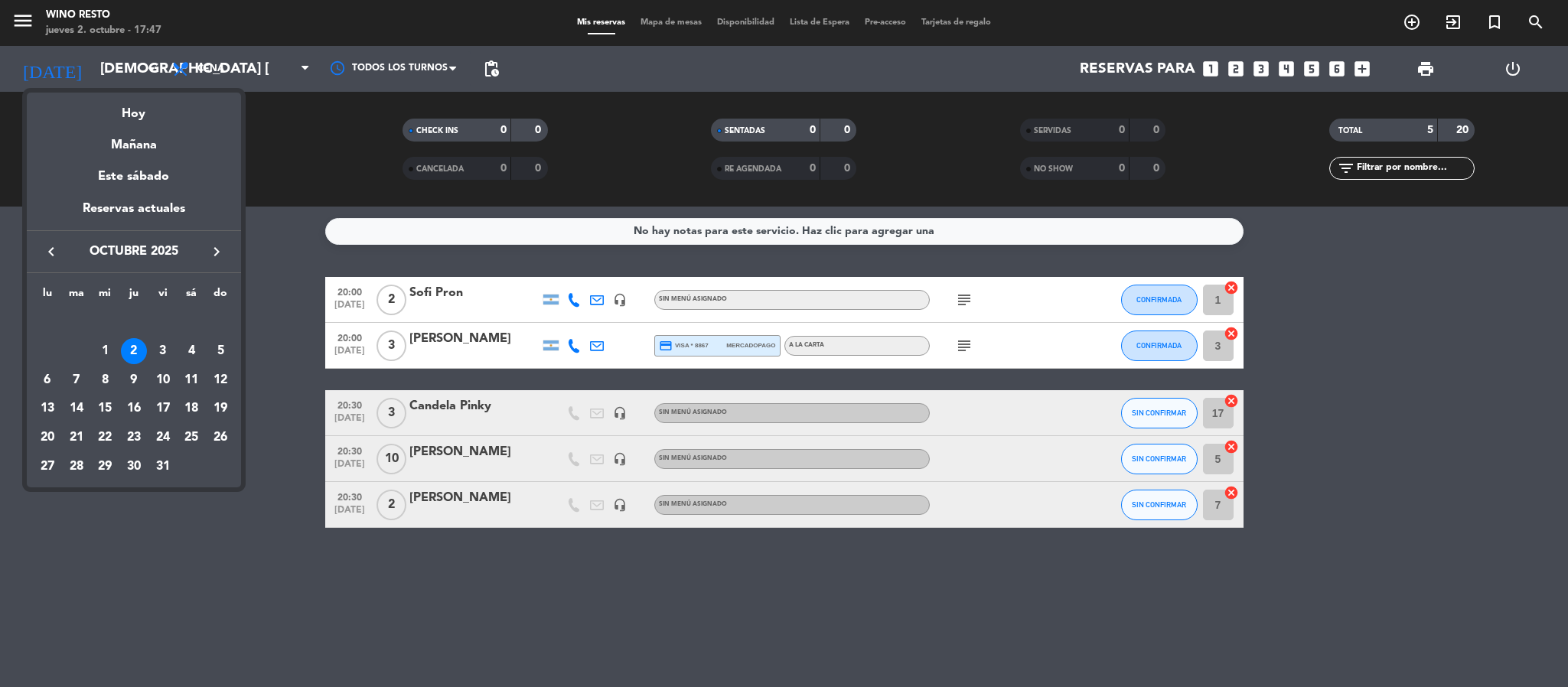
click at [1286, 65] on div at bounding box center [784, 344] width 1568 height 687
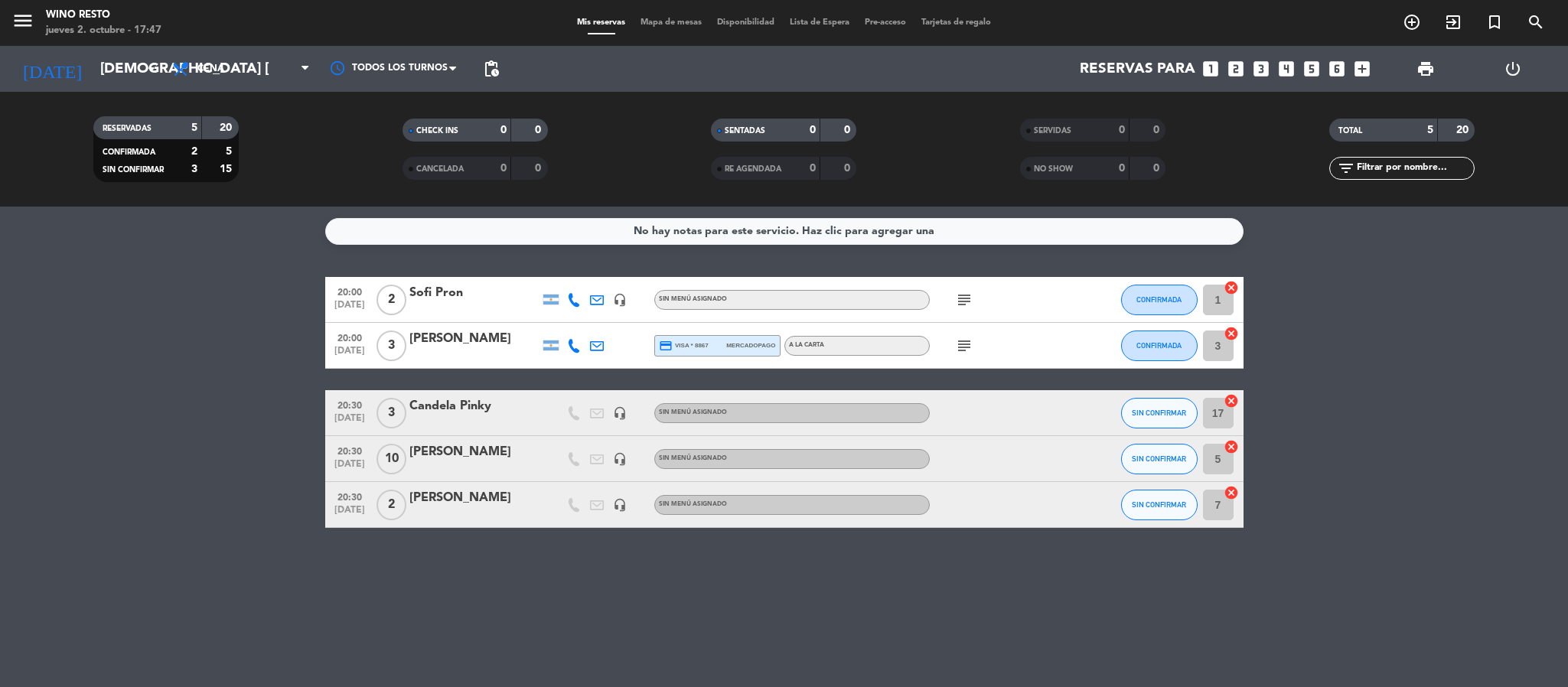
click at [1286, 65] on icon "looks_4" at bounding box center [1286, 68] width 20 height 20
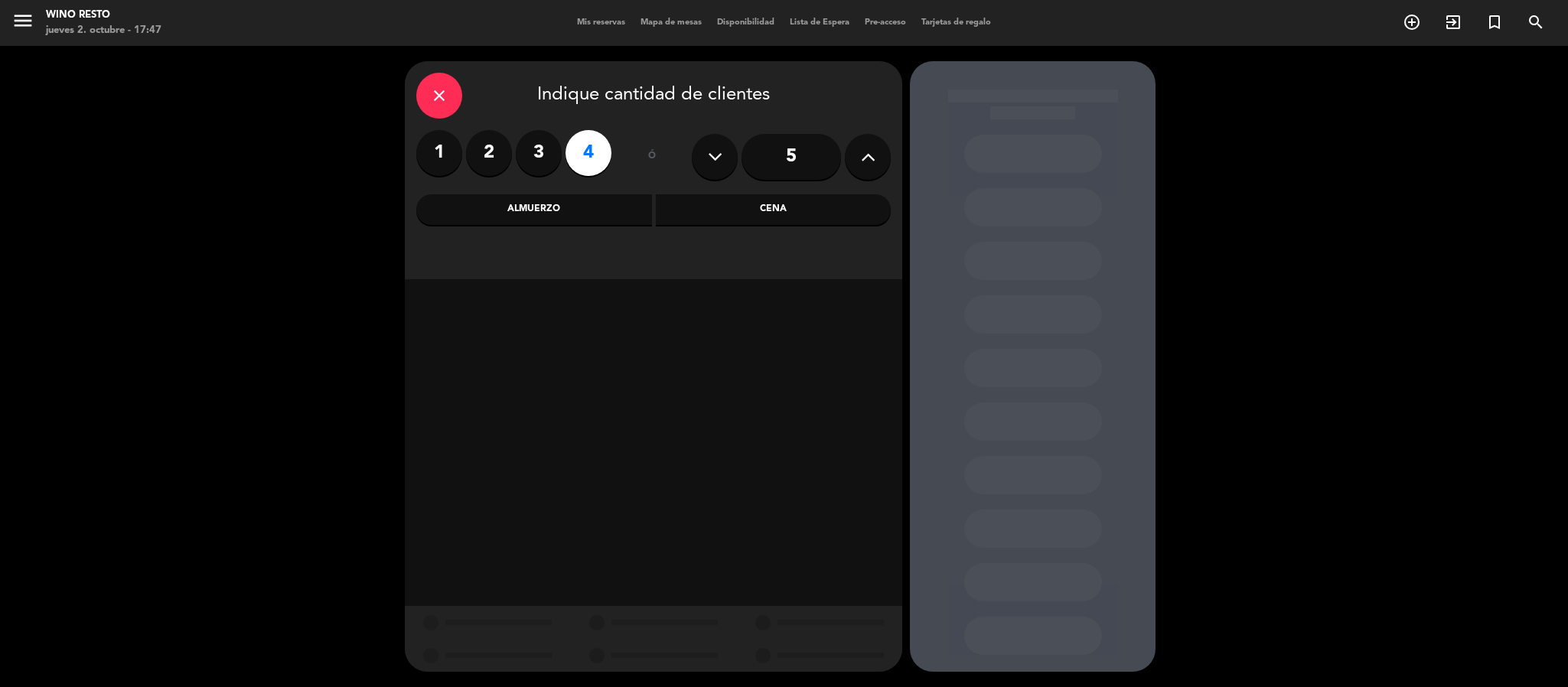
click at [507, 154] on label "2" at bounding box center [489, 152] width 46 height 46
click at [755, 214] on div "Cena" at bounding box center [774, 209] width 236 height 30
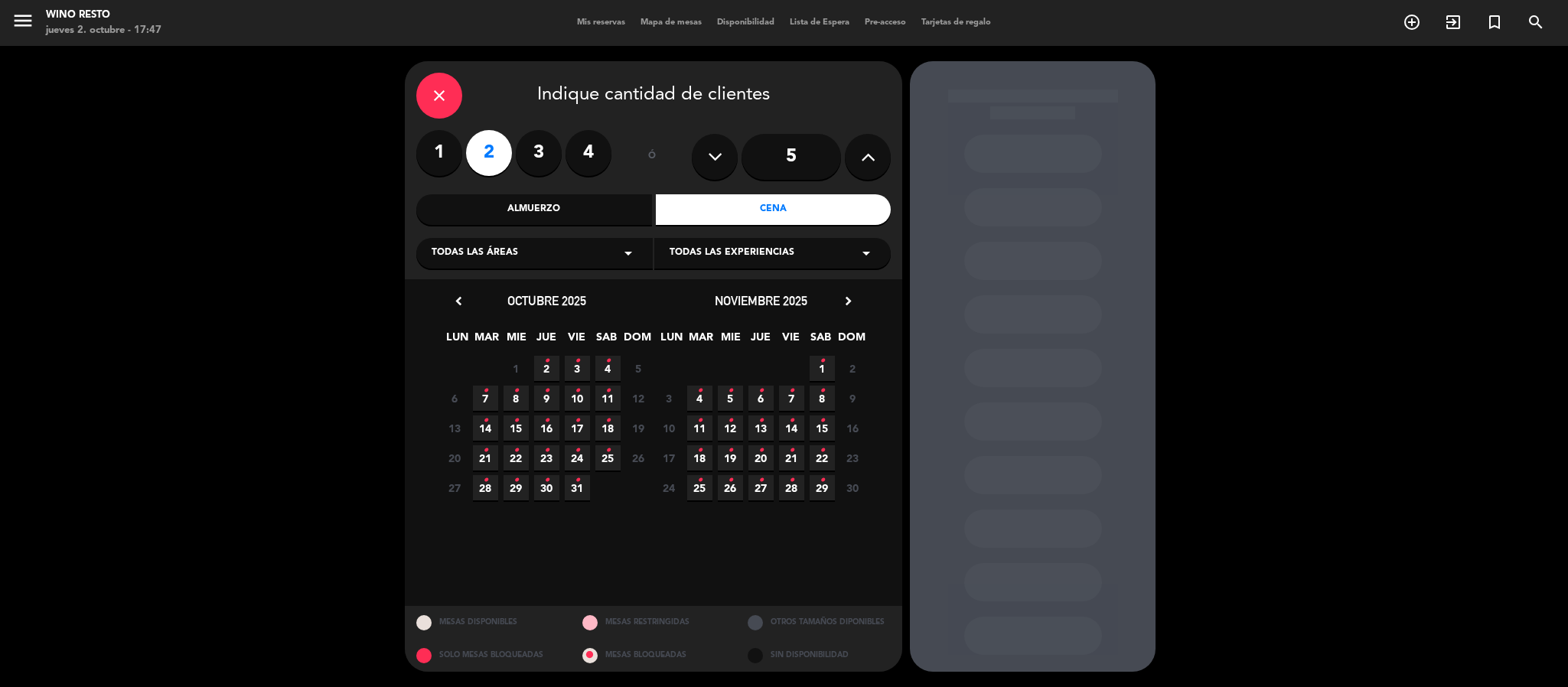
click at [611, 368] on span "4 •" at bounding box center [608, 369] width 25 height 25
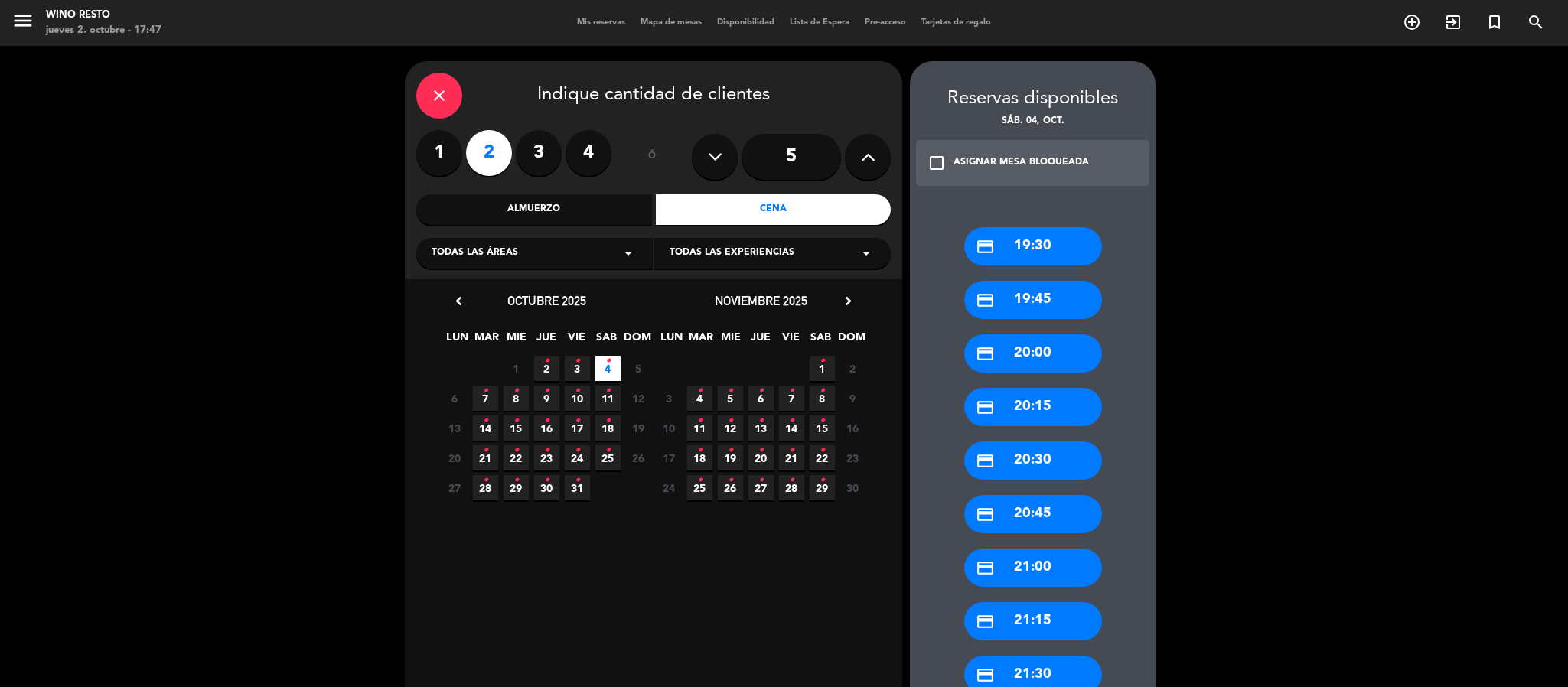
click at [1052, 368] on div "credit_card 20:00" at bounding box center [1032, 353] width 138 height 38
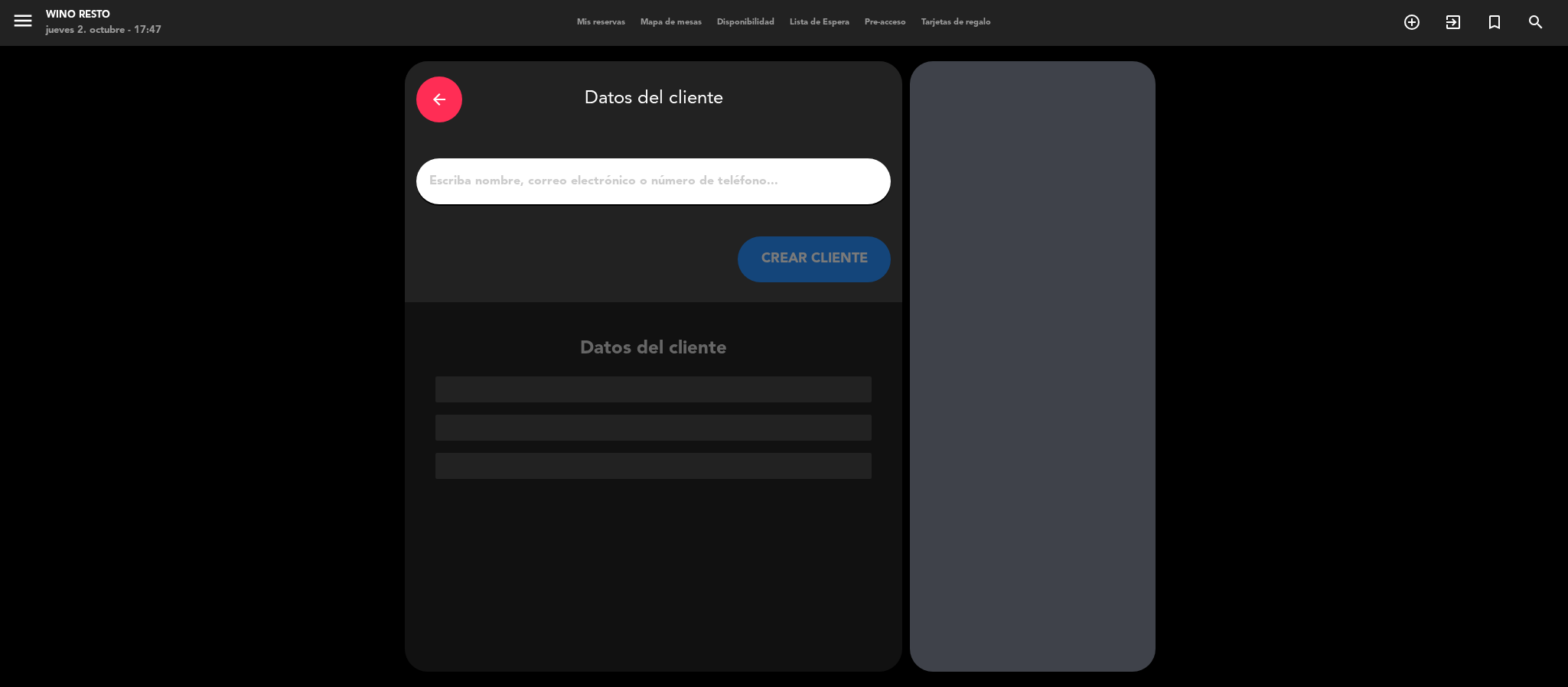
click at [770, 182] on input "1" at bounding box center [653, 182] width 452 height 21
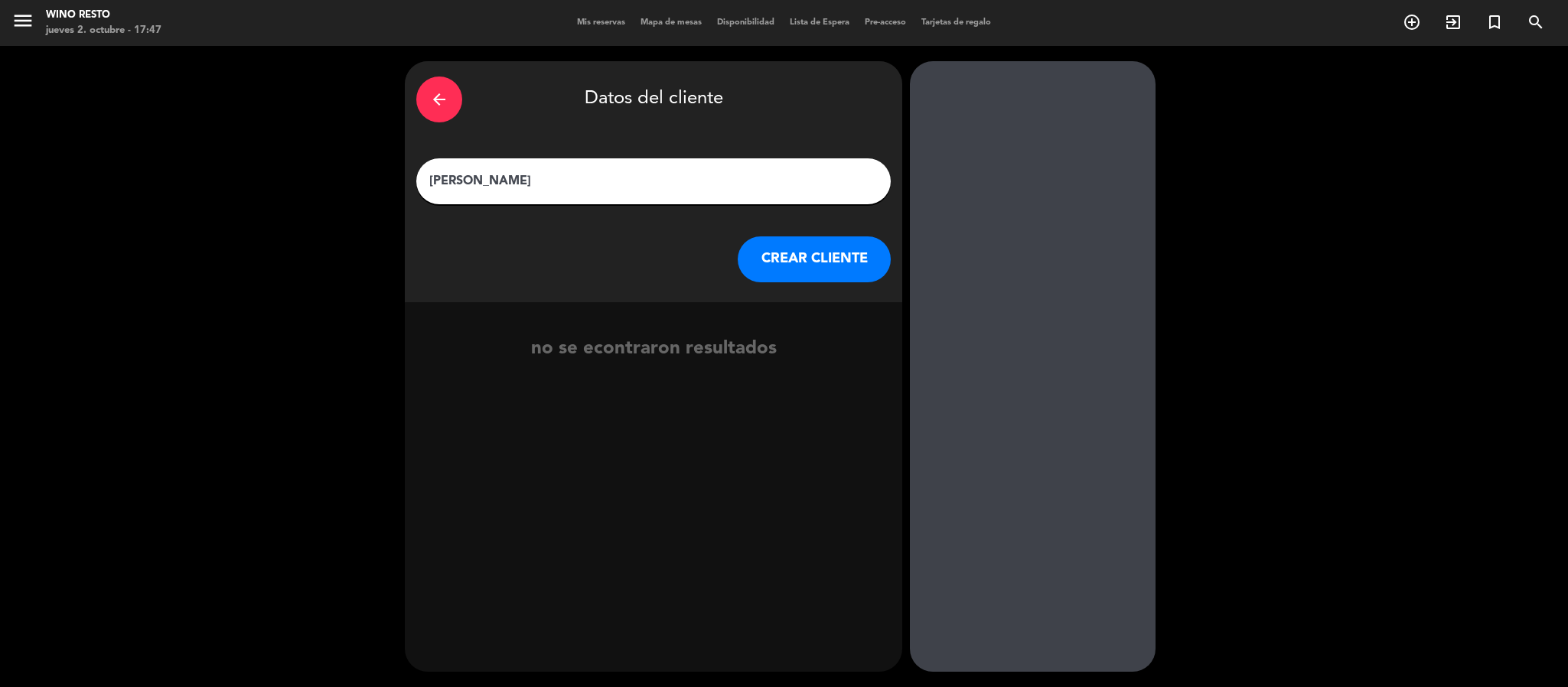
type input "[PERSON_NAME]"
click at [808, 264] on button "CREAR CLIENTE" at bounding box center [814, 259] width 153 height 46
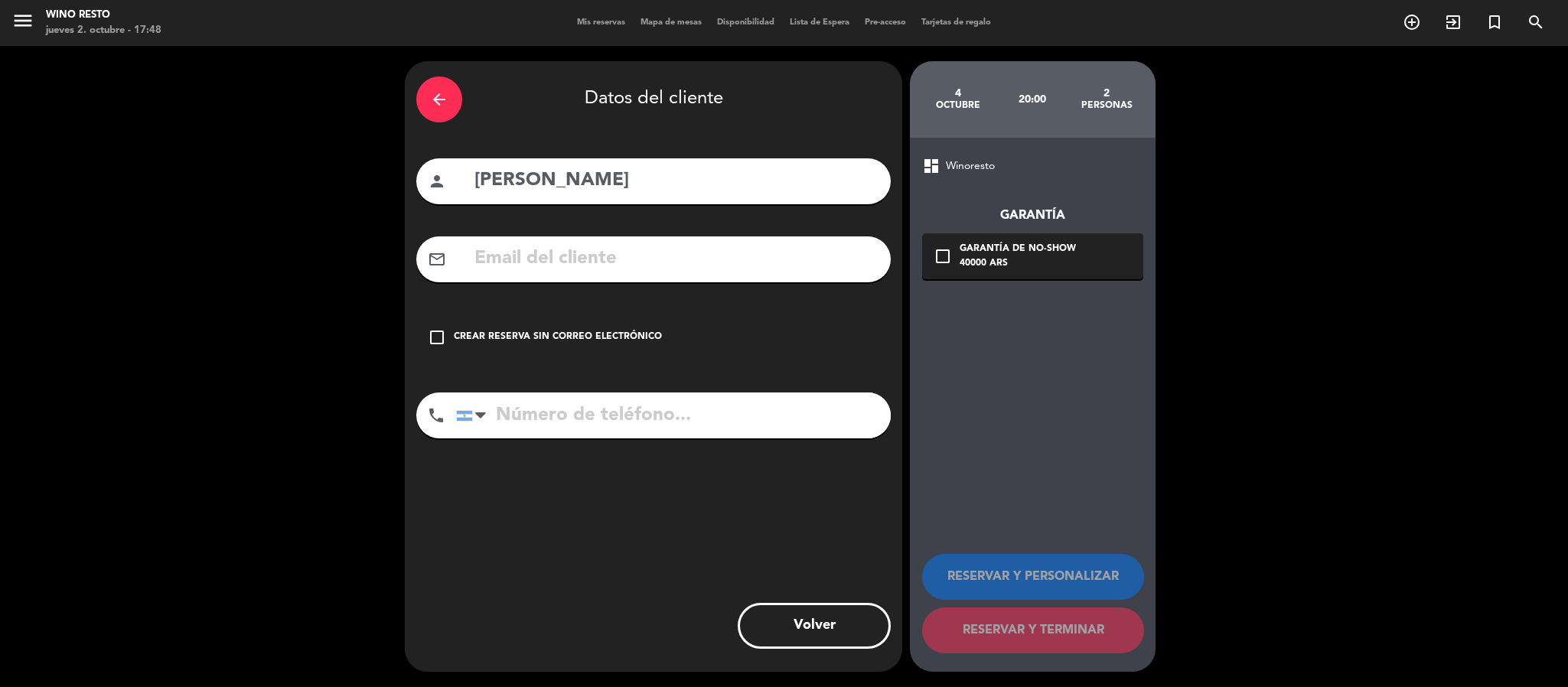
click at [643, 411] on input "tel" at bounding box center [673, 415] width 435 height 46
type input "1130369840"
click at [559, 333] on div "Crear reserva sin correo electrónico" at bounding box center [557, 338] width 208 height 16
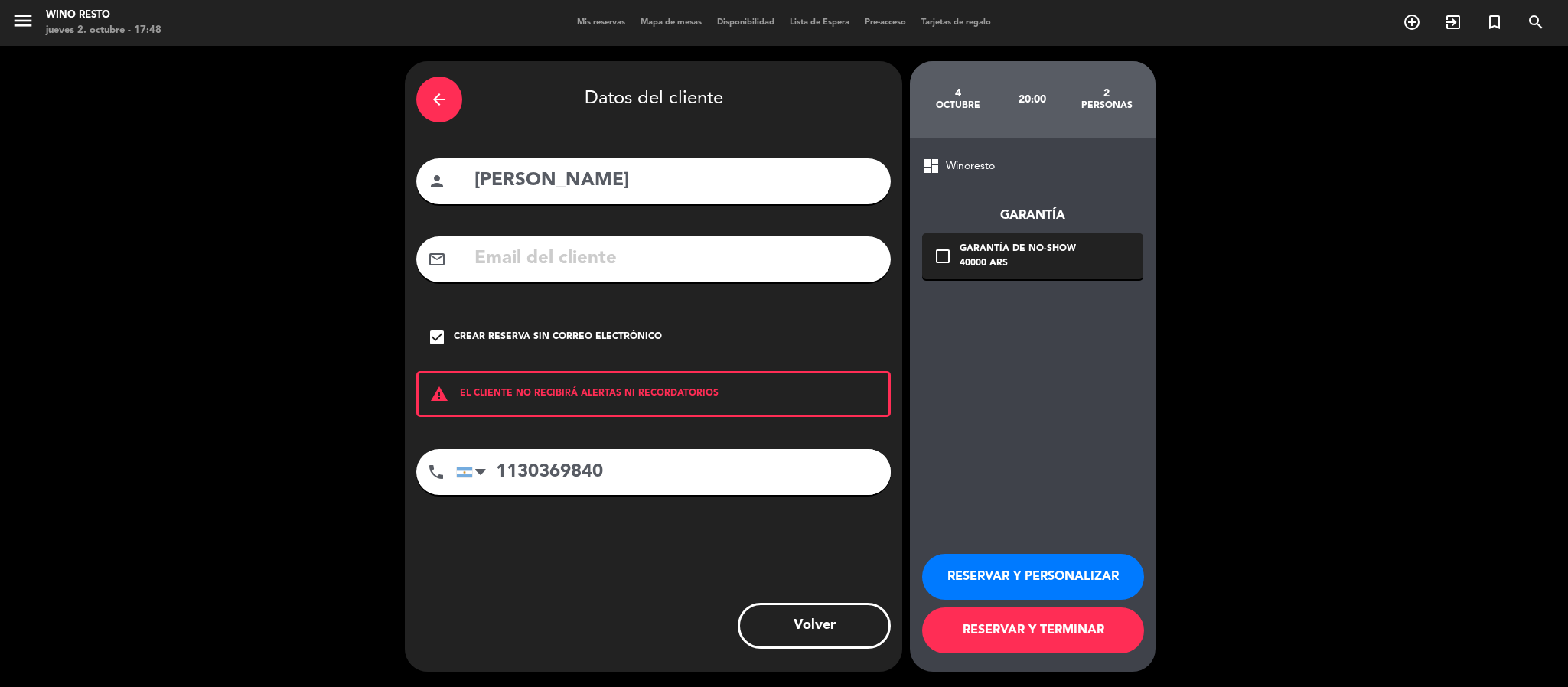
click at [1100, 626] on button "RESERVAR Y TERMINAR" at bounding box center [1032, 630] width 221 height 46
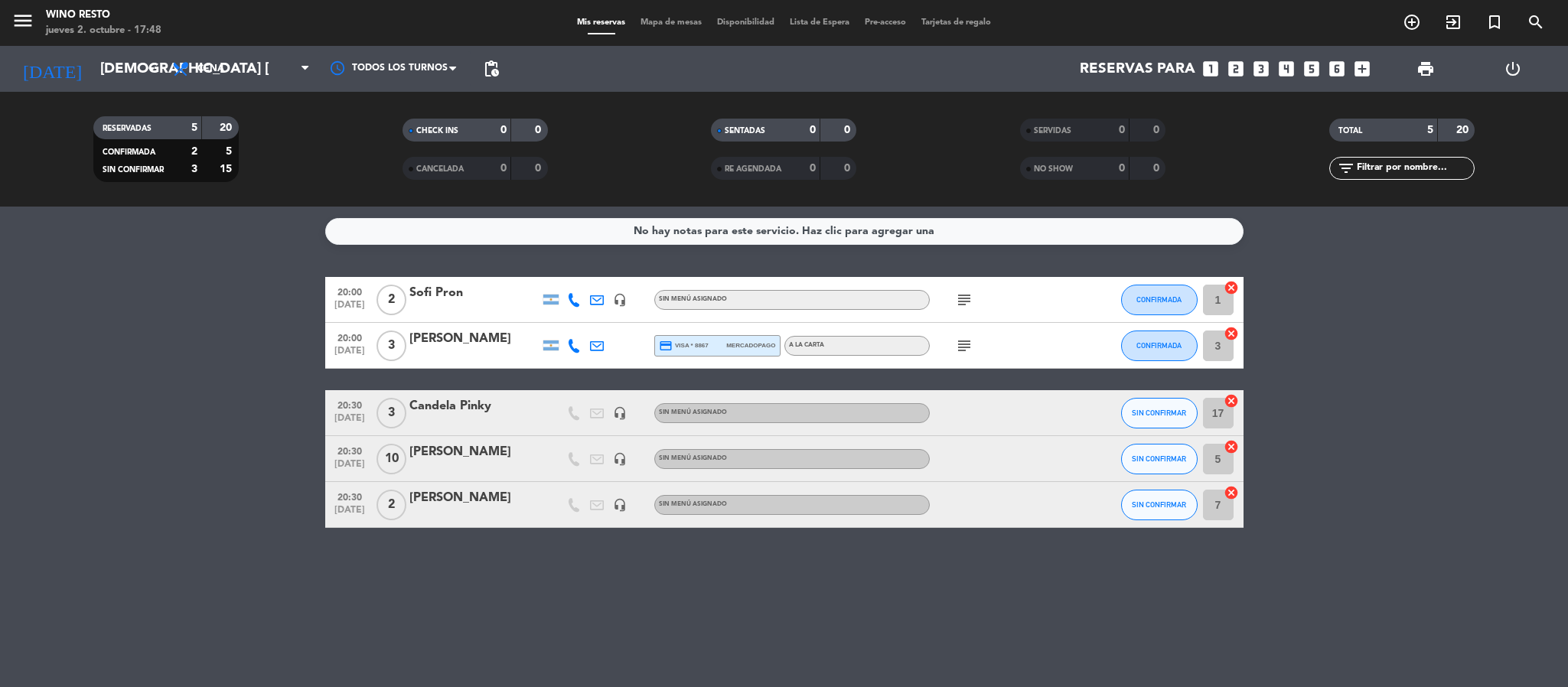
click at [964, 297] on icon "subject" at bounding box center [964, 300] width 19 height 19
click at [967, 351] on icon "subject" at bounding box center [964, 345] width 19 height 19
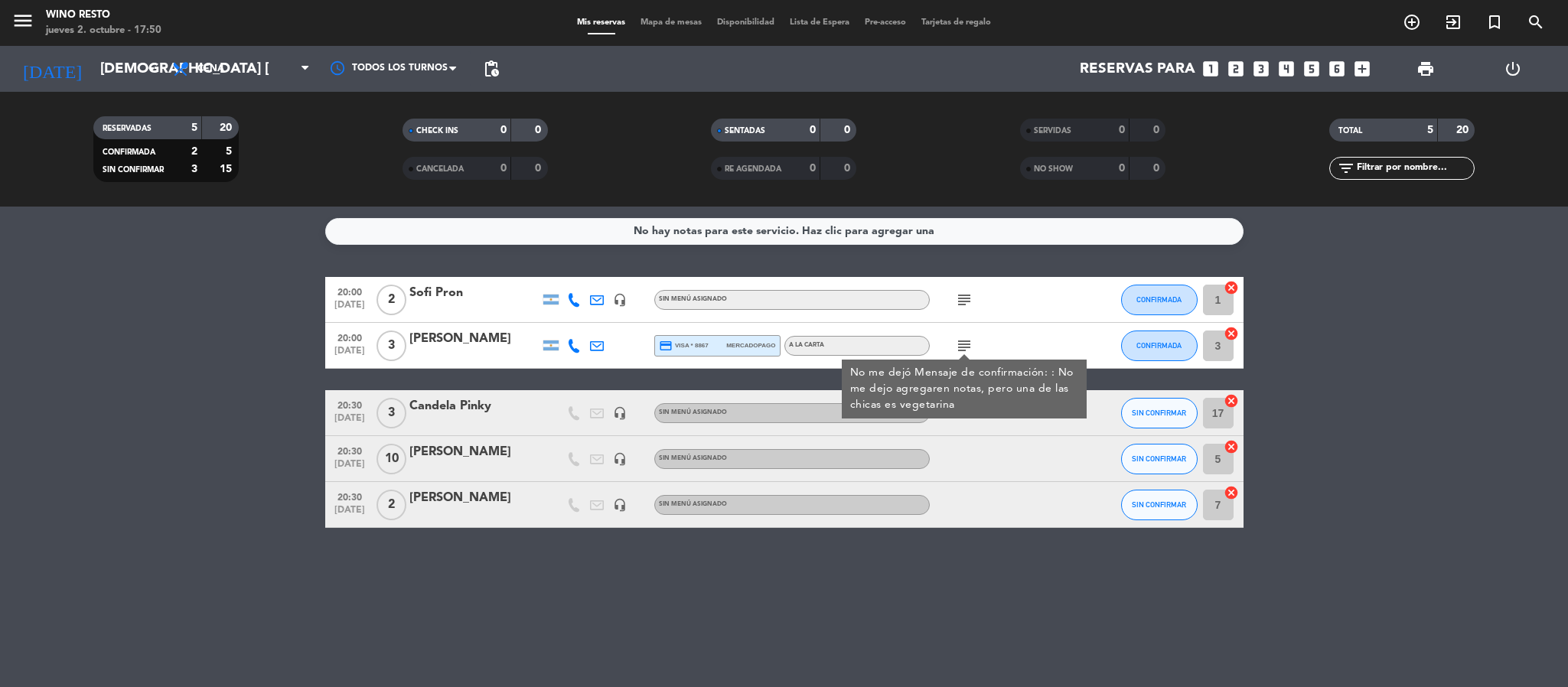
click at [1002, 548] on div "No hay notas para este servicio. Haz clic para agregar una 20:00 [DATE] 2 Sofi …" at bounding box center [784, 447] width 1568 height 481
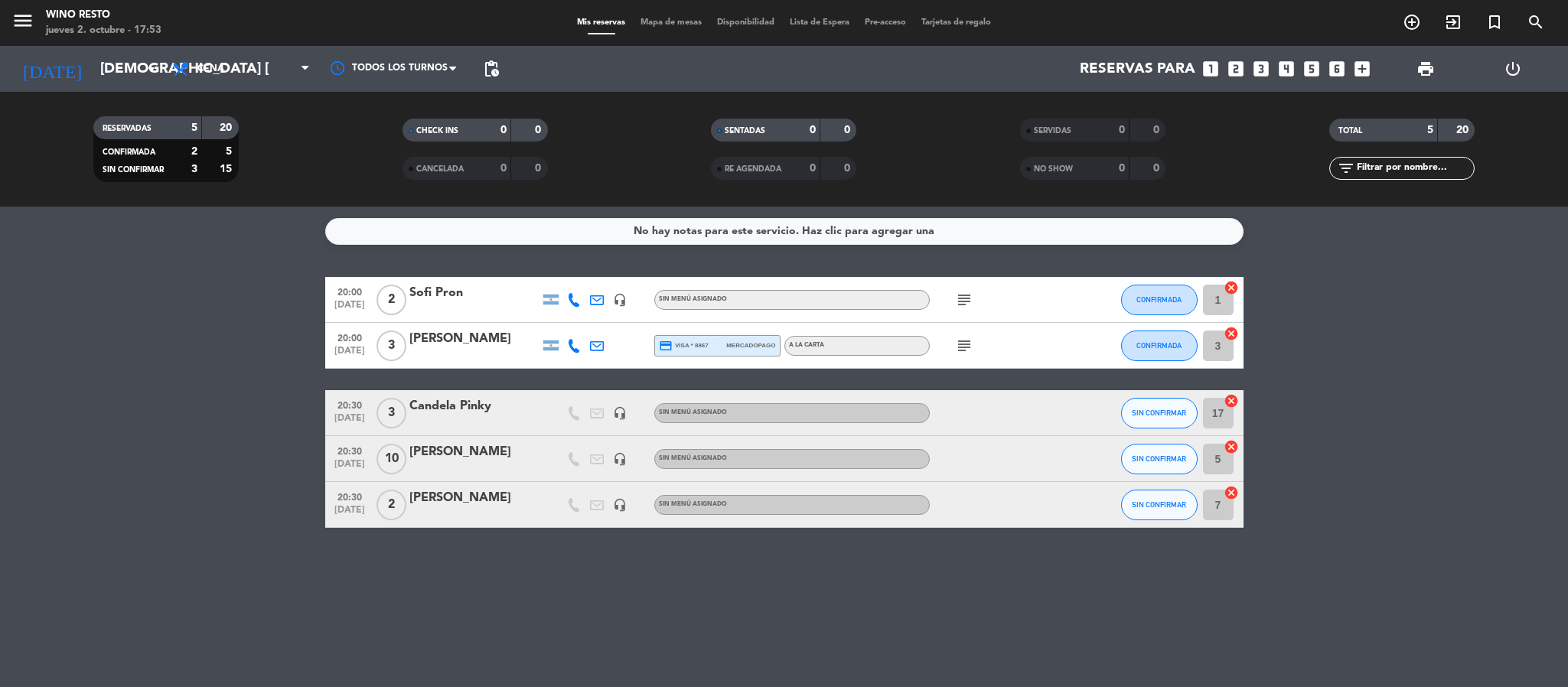
click at [1226, 65] on icon "looks_two" at bounding box center [1236, 68] width 20 height 20
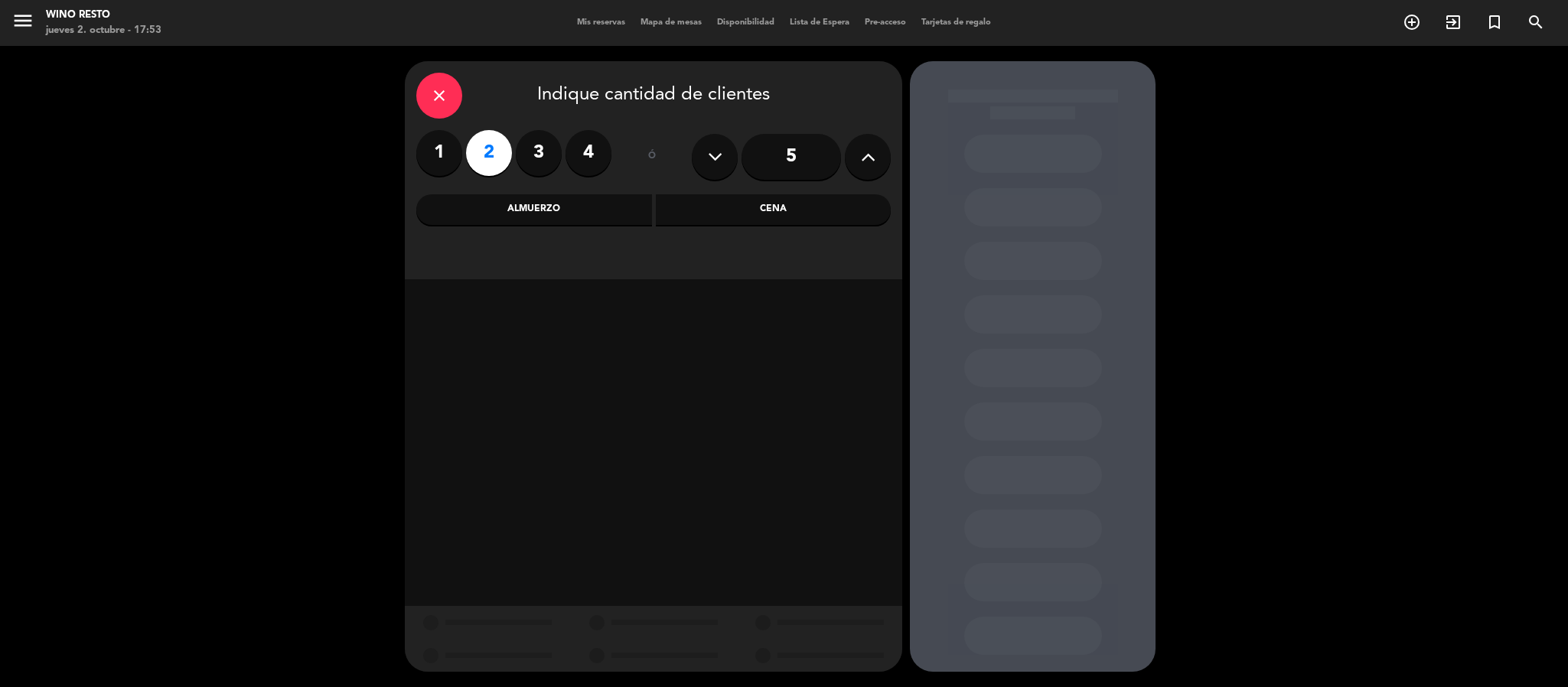
click at [701, 210] on div "Cena" at bounding box center [774, 209] width 236 height 30
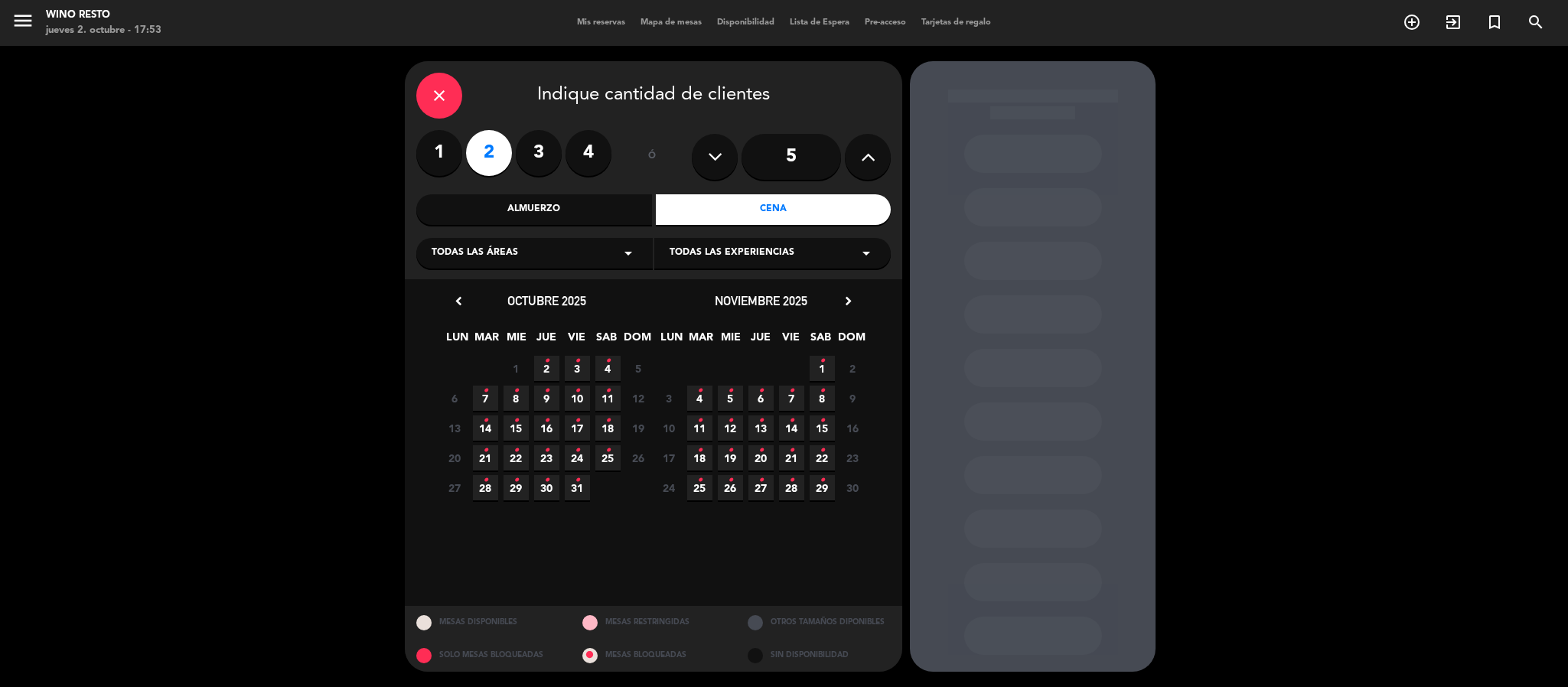
click at [575, 364] on icon "•" at bounding box center [577, 361] width 5 height 24
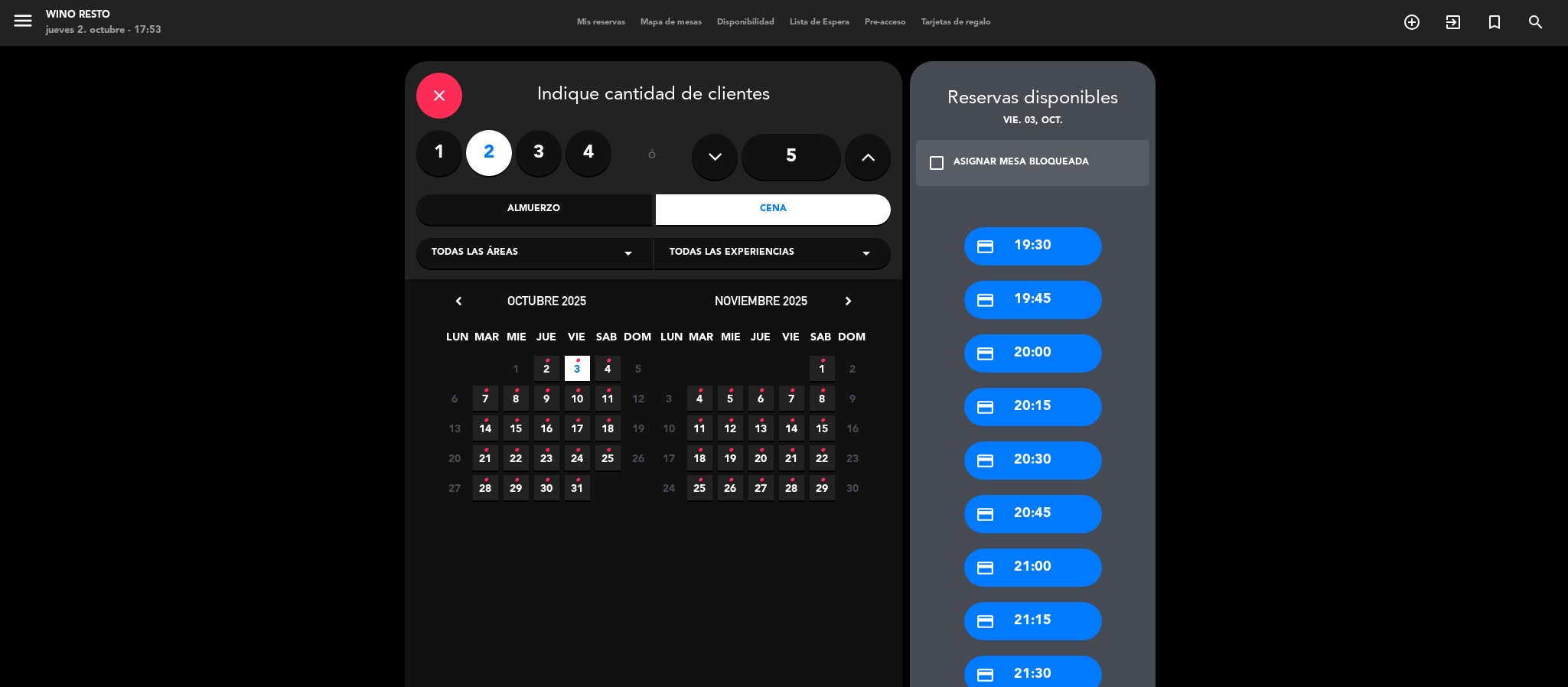
click at [1043, 345] on div "credit_card 20:00" at bounding box center [1032, 353] width 138 height 38
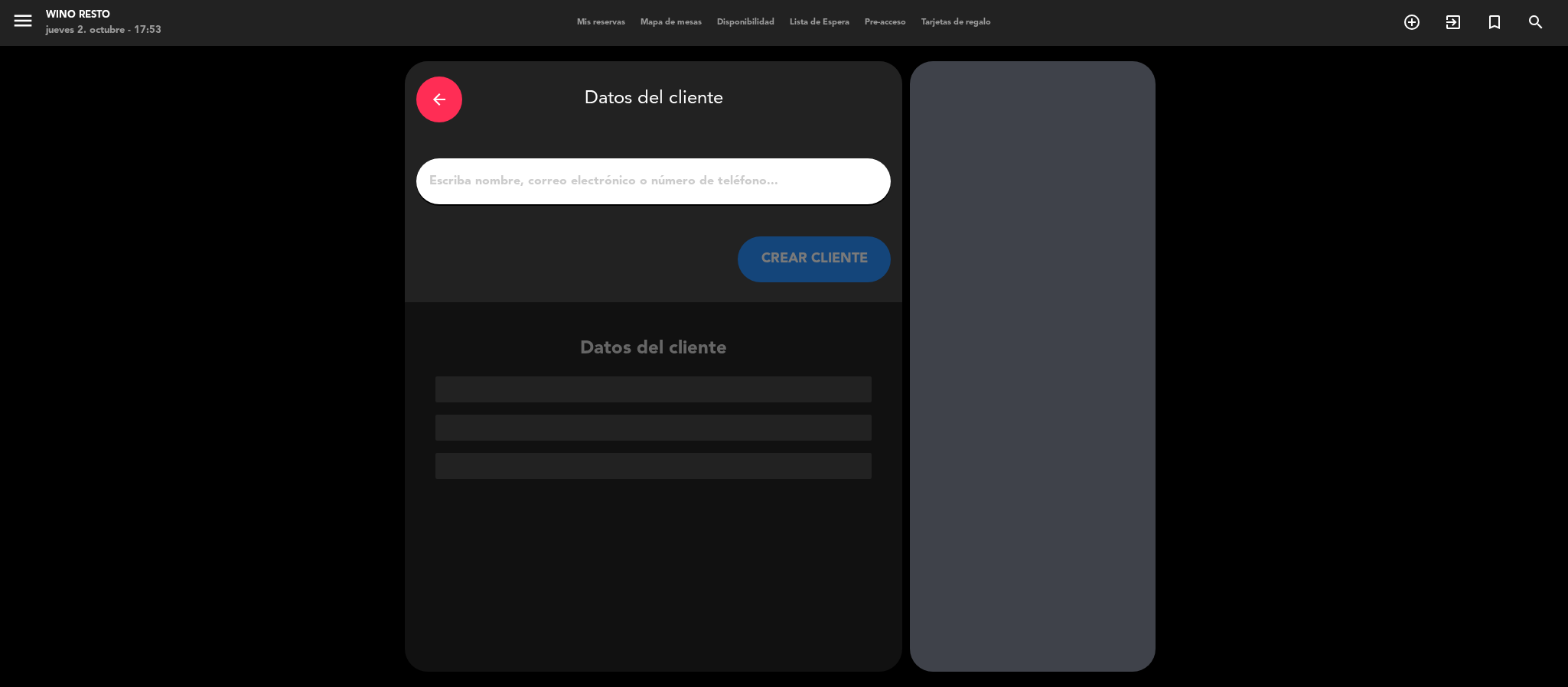
click at [687, 182] on input "1" at bounding box center [653, 182] width 452 height 21
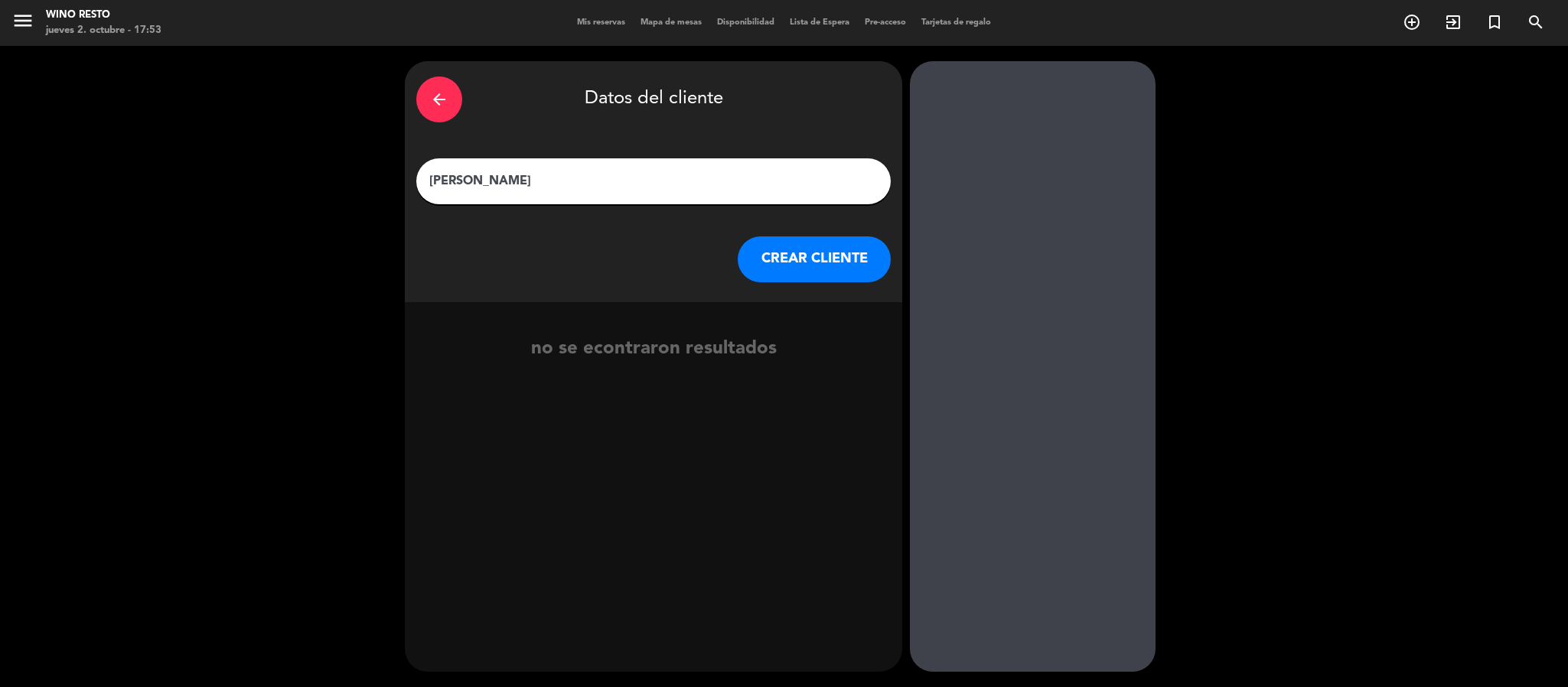
type input "[PERSON_NAME]"
click at [780, 264] on button "CREAR CLIENTE" at bounding box center [814, 259] width 153 height 46
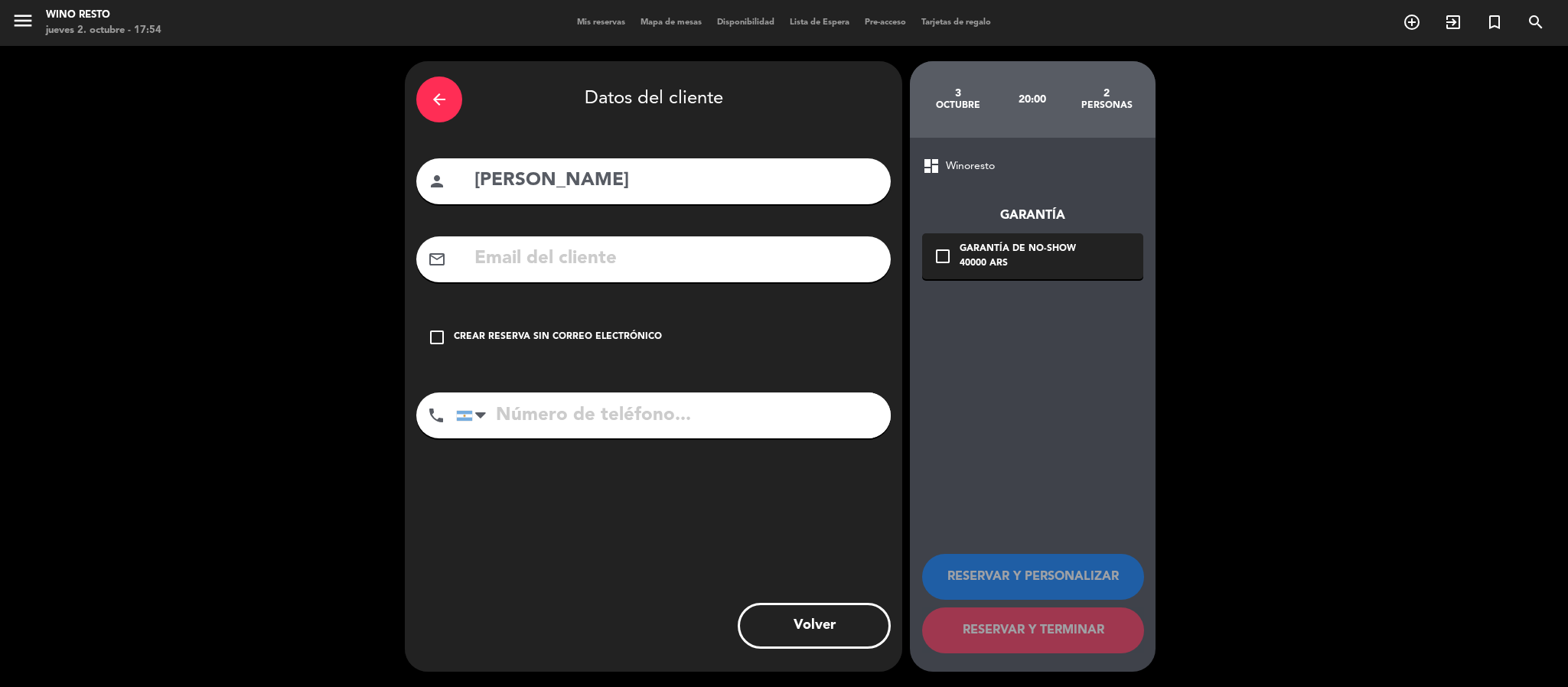
click at [717, 243] on input "text" at bounding box center [676, 259] width 407 height 31
paste input "[EMAIL_ADDRESS][DOMAIN_NAME]"
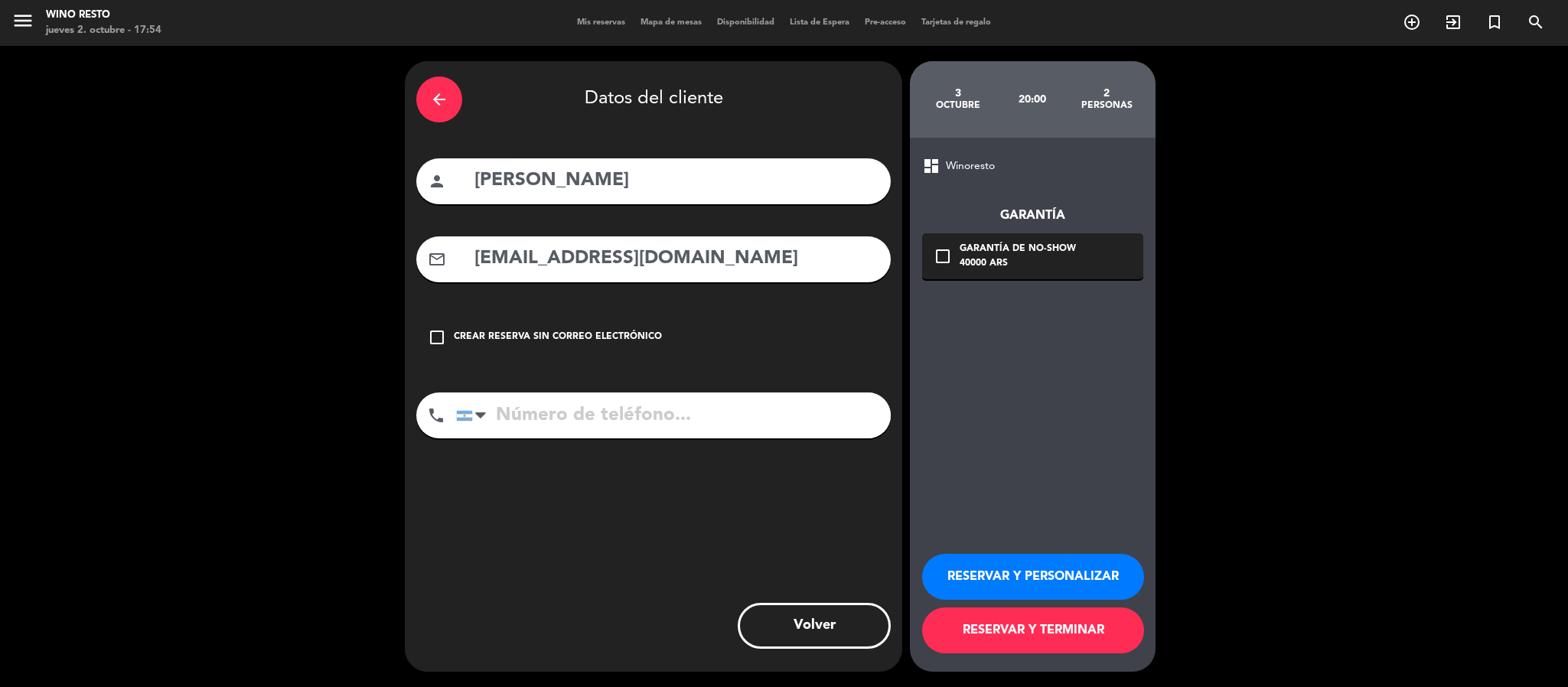
type input "[EMAIL_ADDRESS][DOMAIN_NAME]"
click at [577, 432] on input "tel" at bounding box center [673, 415] width 435 height 46
paste input "1161605366"
type input "1161605366"
click at [1041, 626] on button "RESERVAR Y TERMINAR" at bounding box center [1032, 630] width 221 height 46
